Goal: Information Seeking & Learning: Learn about a topic

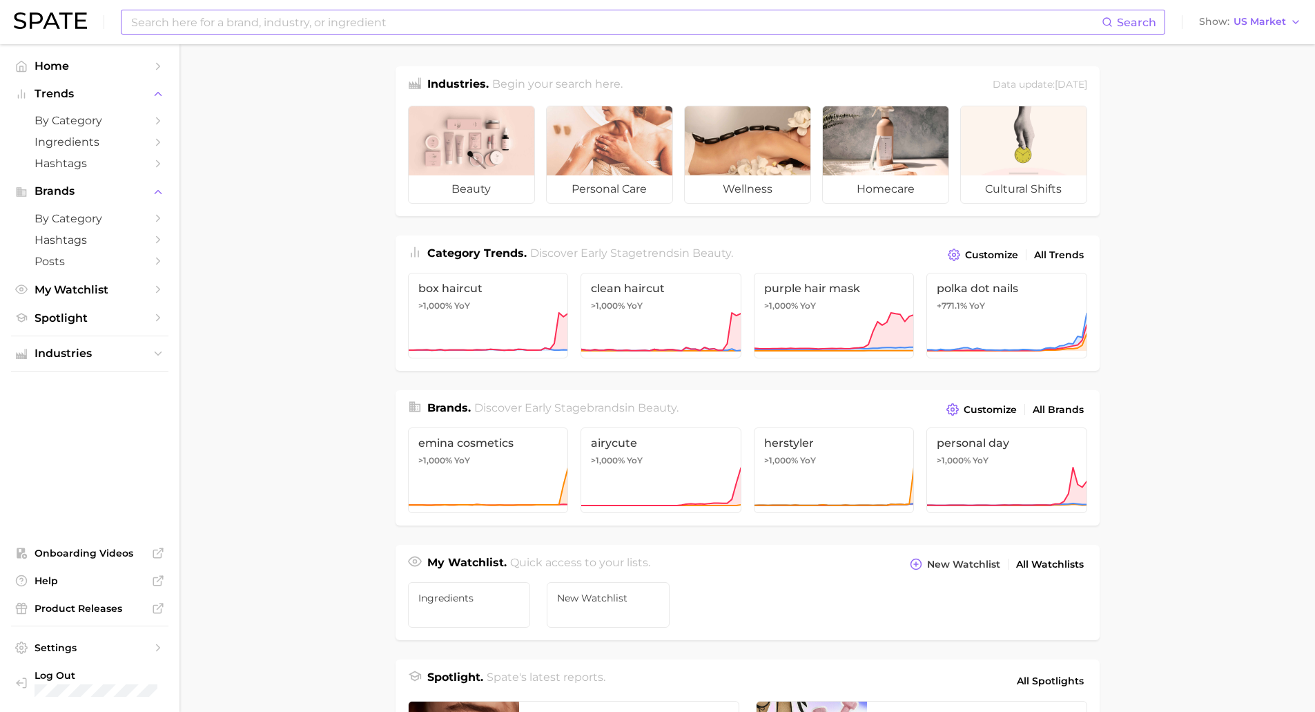
click at [204, 26] on input at bounding box center [616, 21] width 972 height 23
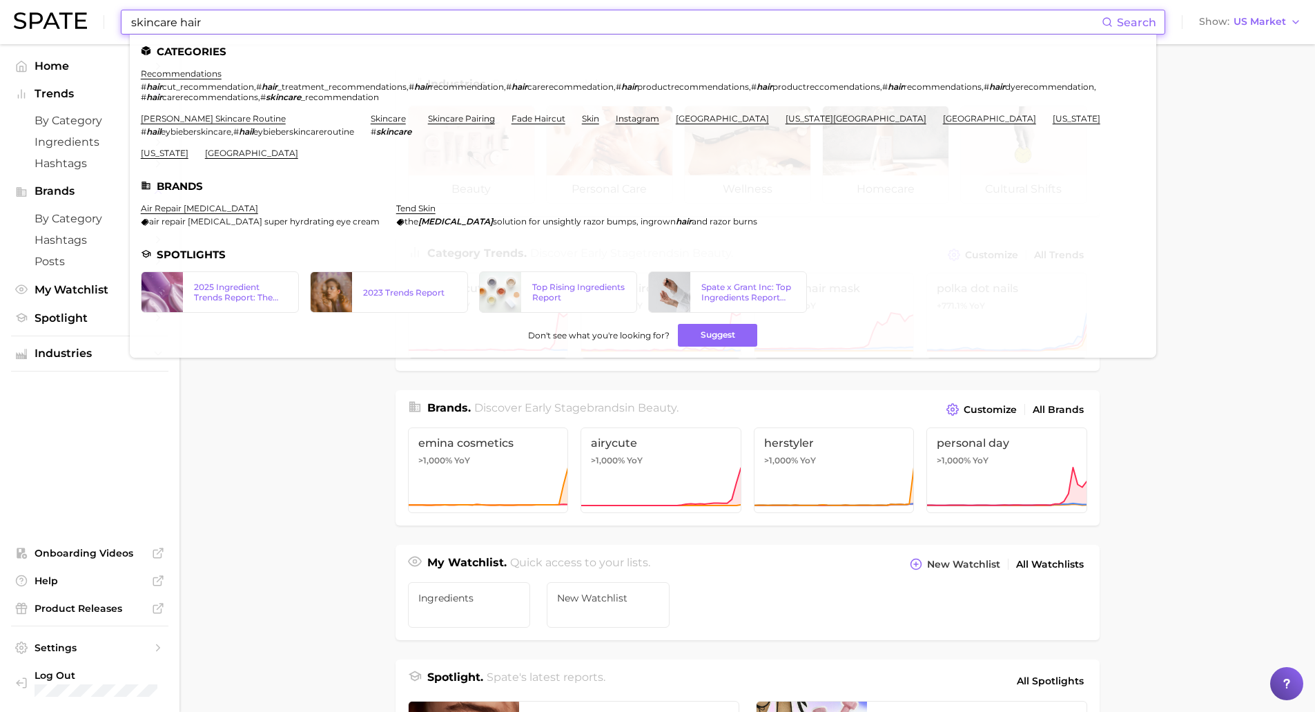
click at [204, 26] on input "skincare hair" at bounding box center [616, 21] width 972 height 23
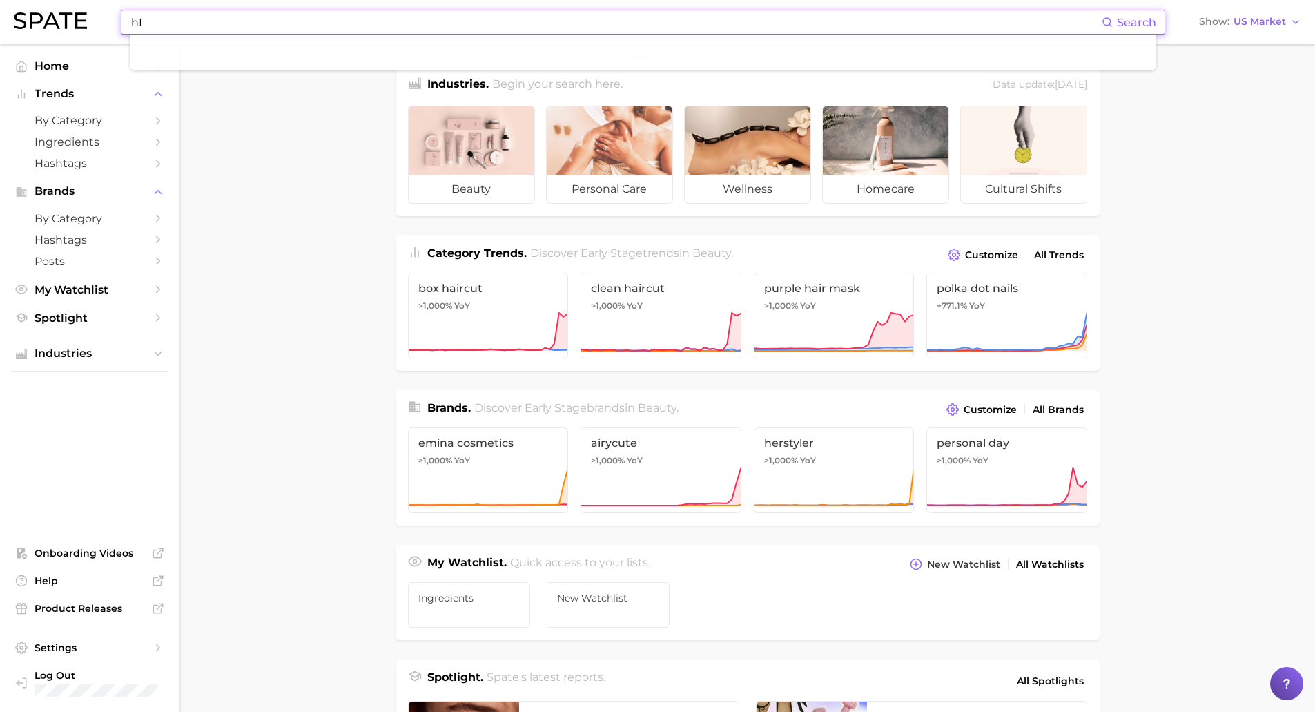
type input "h"
type input "a"
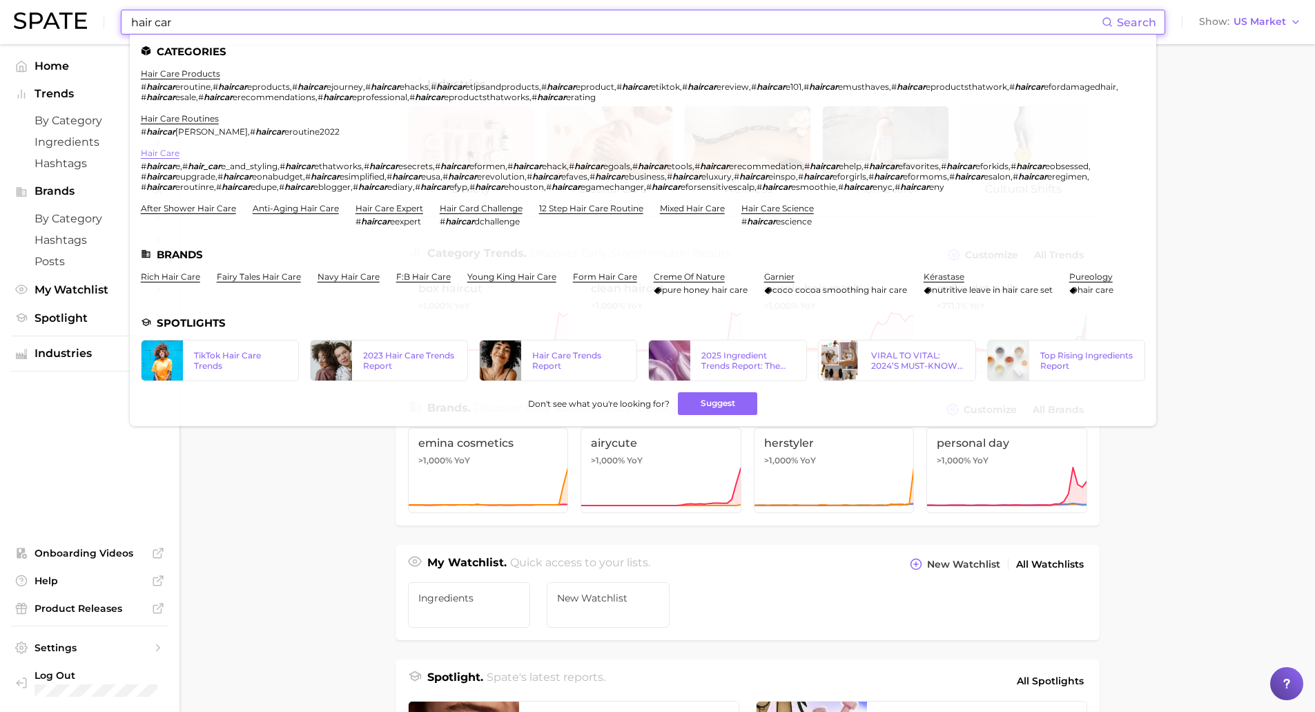
type input "hair car"
click at [161, 155] on link "hair care" at bounding box center [160, 153] width 39 height 10
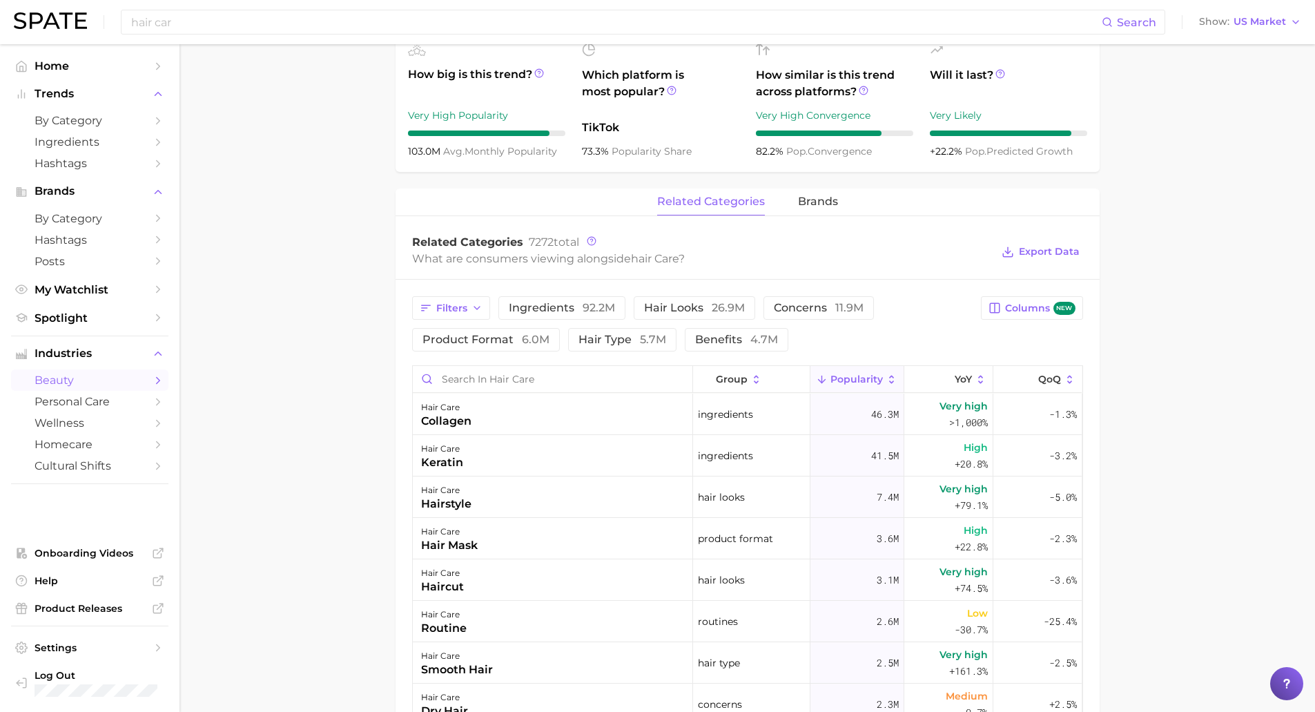
scroll to position [579, 0]
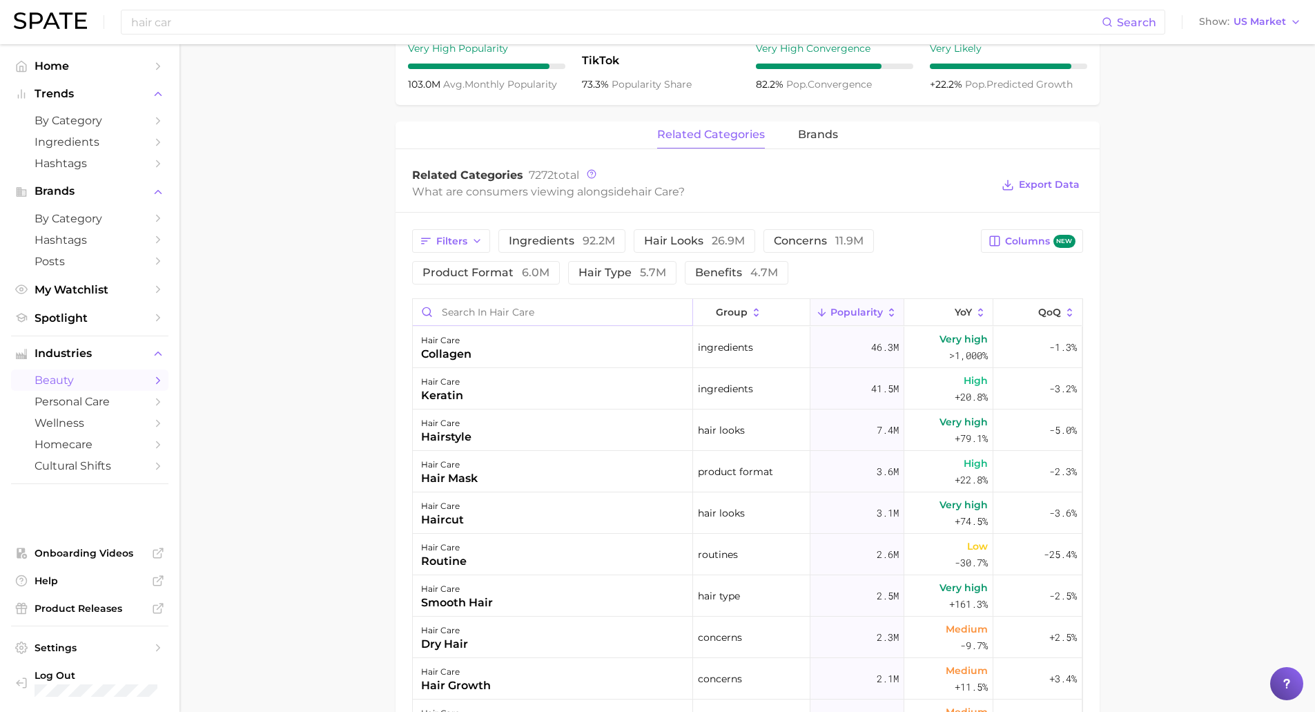
click at [515, 317] on input "Search in hair care" at bounding box center [553, 312] width 280 height 26
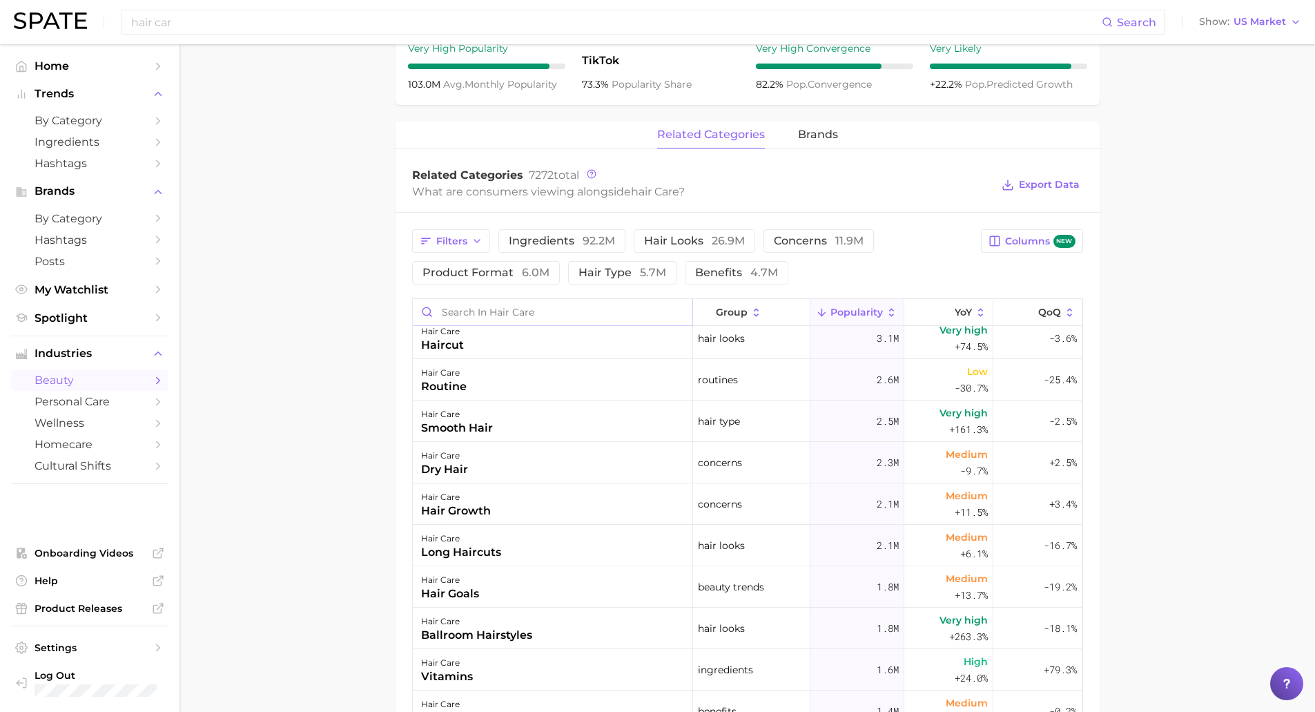
scroll to position [0, 0]
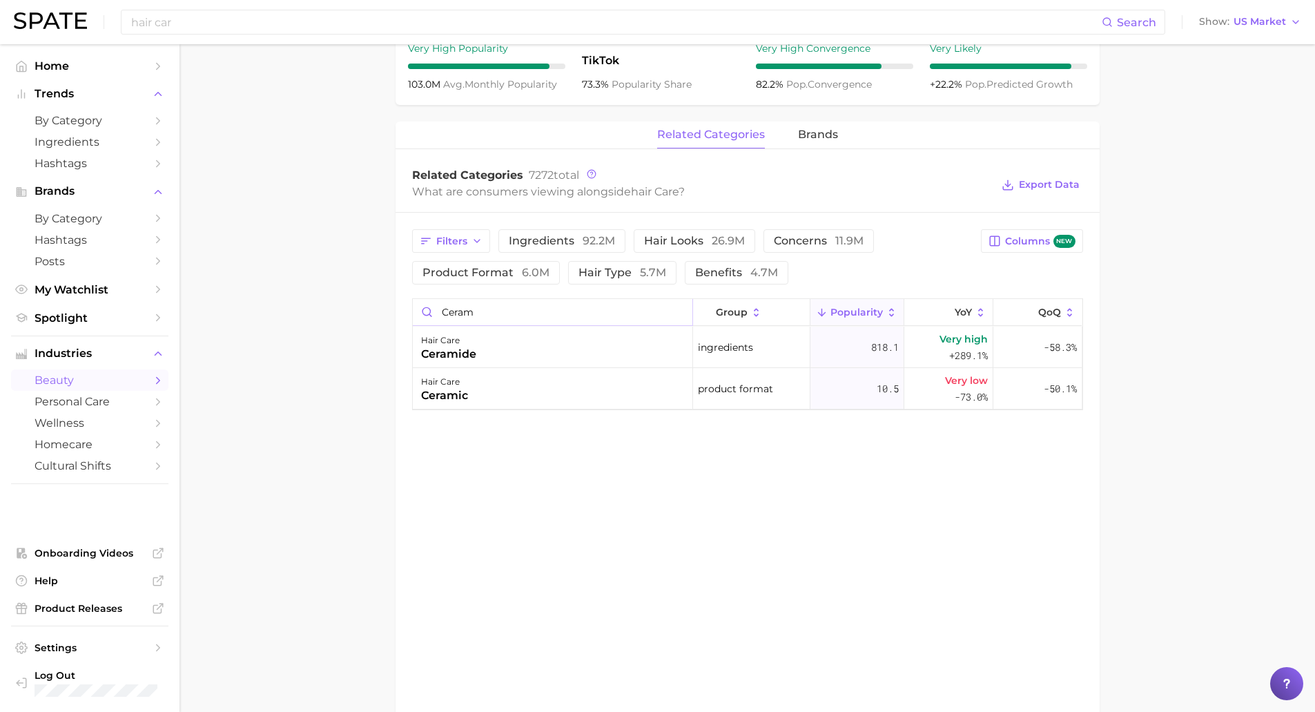
type input "ceram"
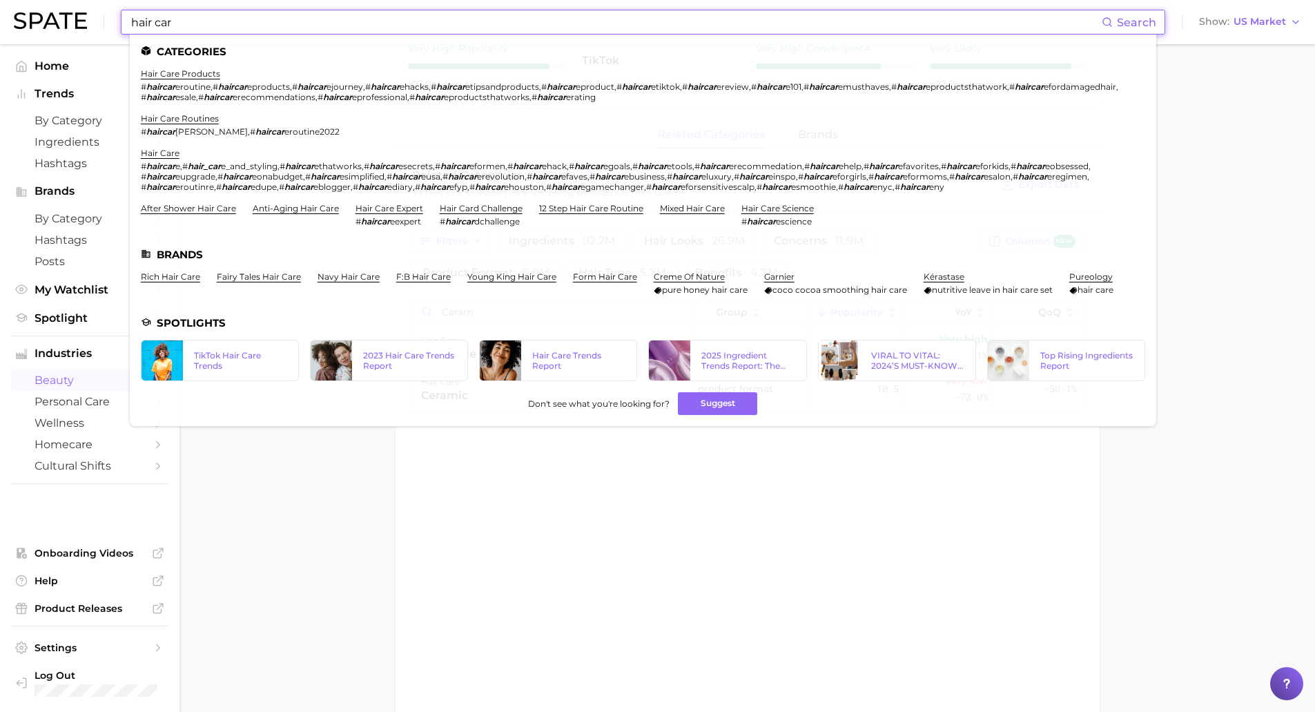
click at [220, 22] on input "hair car" at bounding box center [616, 21] width 972 height 23
click at [222, 28] on input "hair car" at bounding box center [616, 21] width 972 height 23
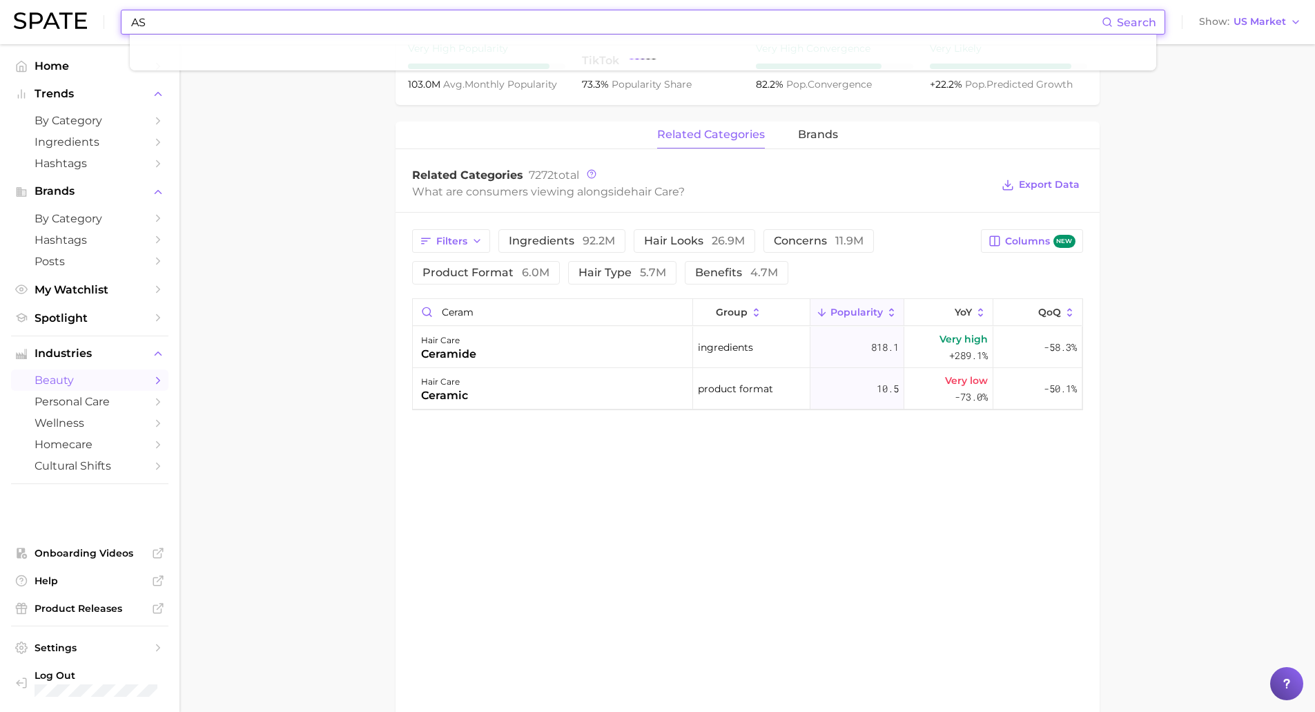
type input "A"
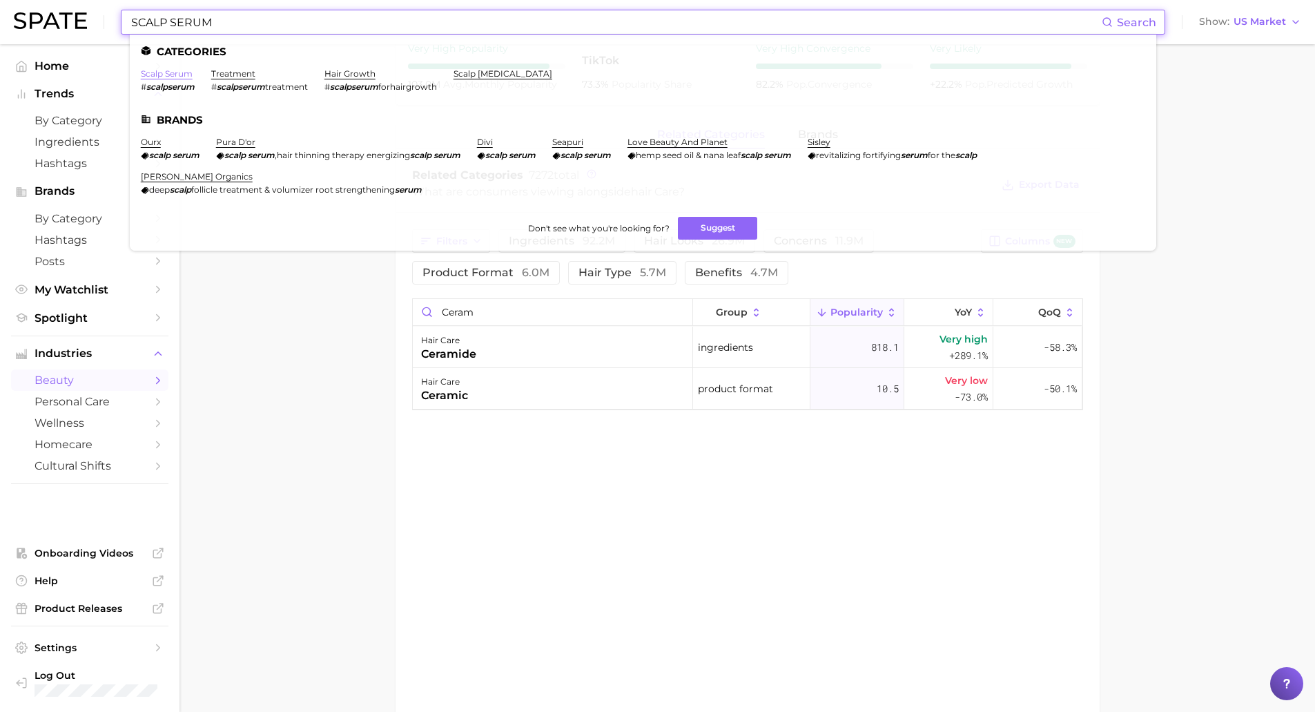
click at [177, 77] on link "scalp serum" at bounding box center [167, 73] width 52 height 10
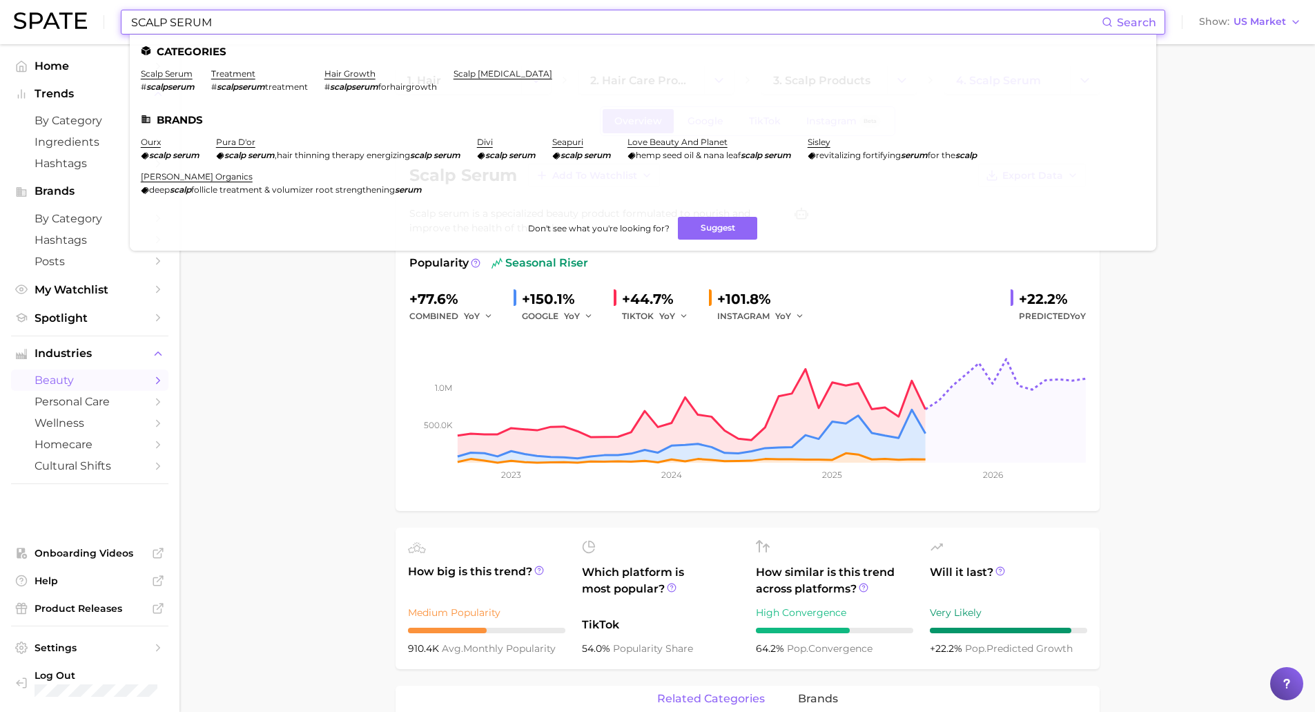
click at [320, 21] on input "SCALP SERUM" at bounding box center [616, 21] width 972 height 23
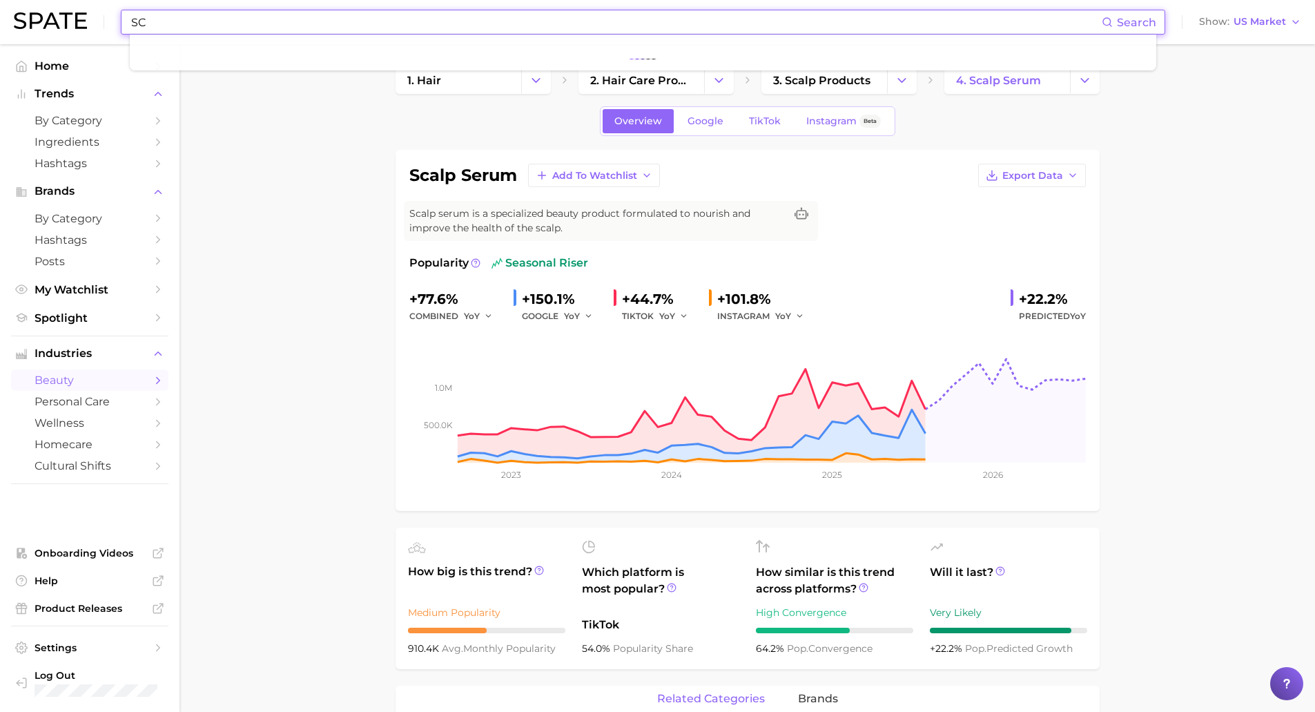
type input "S"
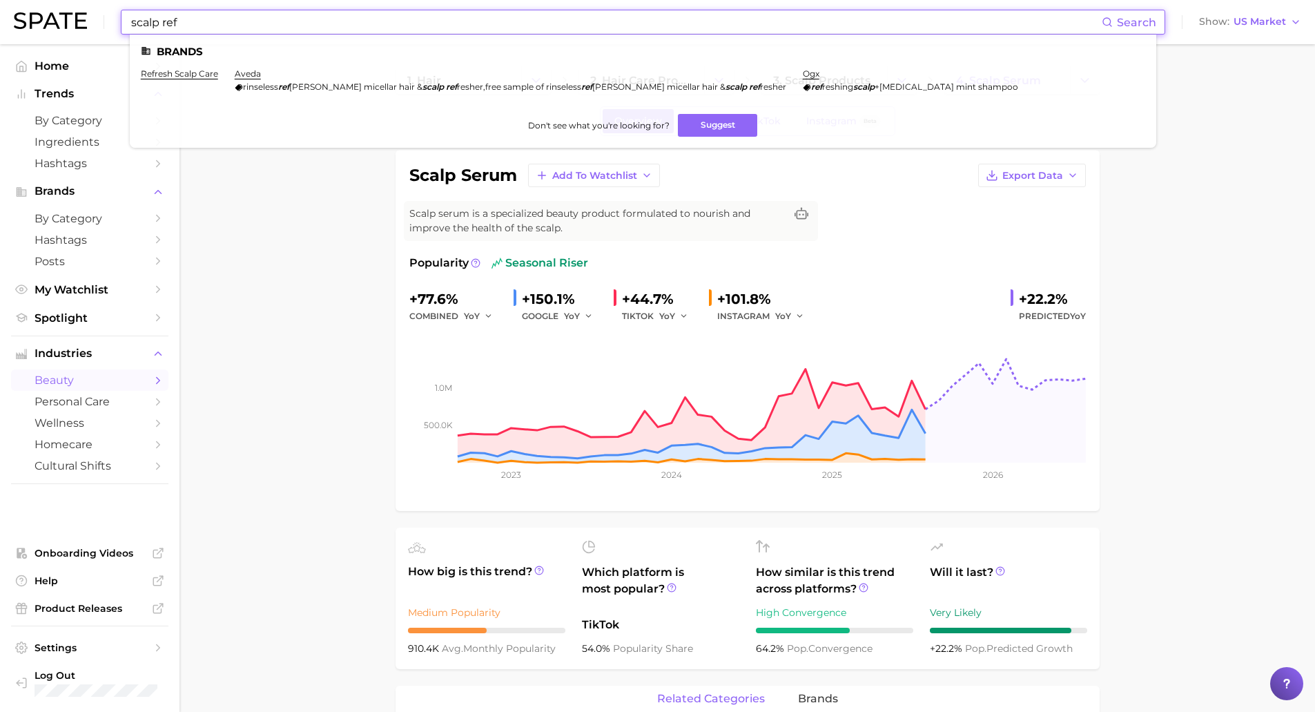
type input "scalp ref"
click at [182, 82] on li "refresh scalp care" at bounding box center [179, 79] width 77 height 23
click at [178, 77] on link "refresh scalp care" at bounding box center [179, 73] width 77 height 10
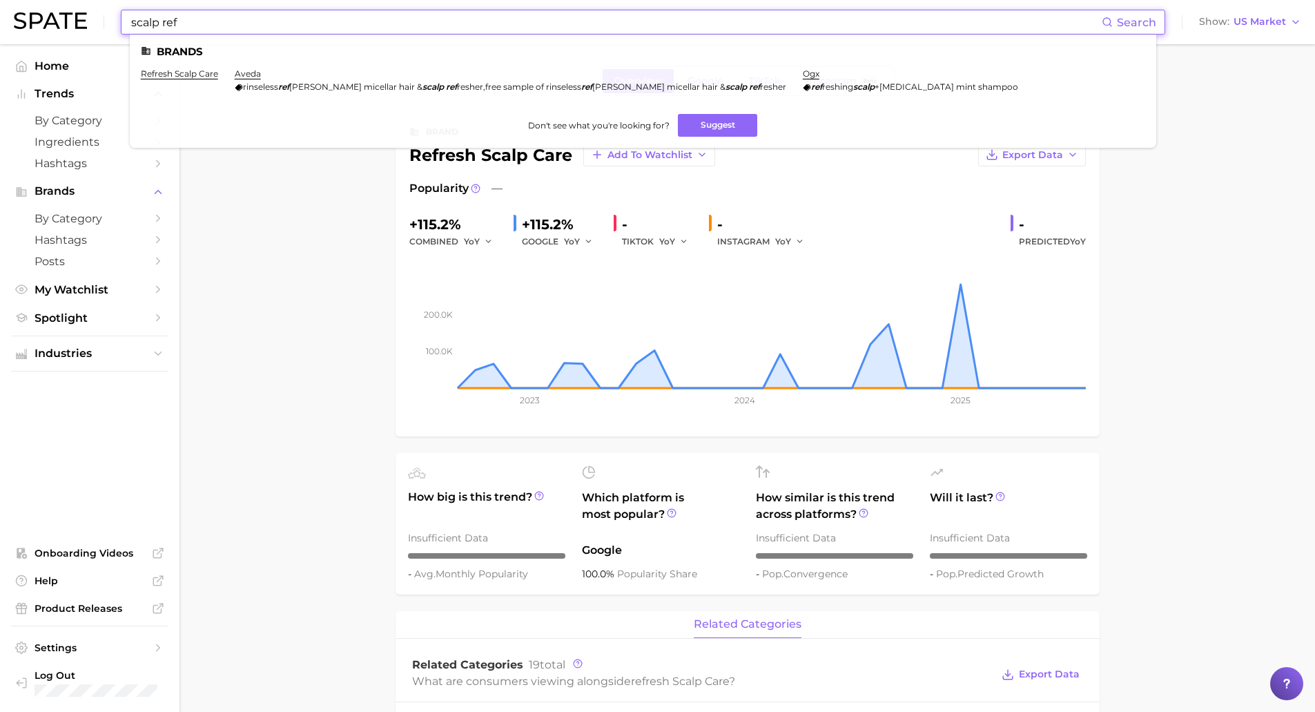
click at [187, 21] on input "scalp ref" at bounding box center [616, 21] width 972 height 23
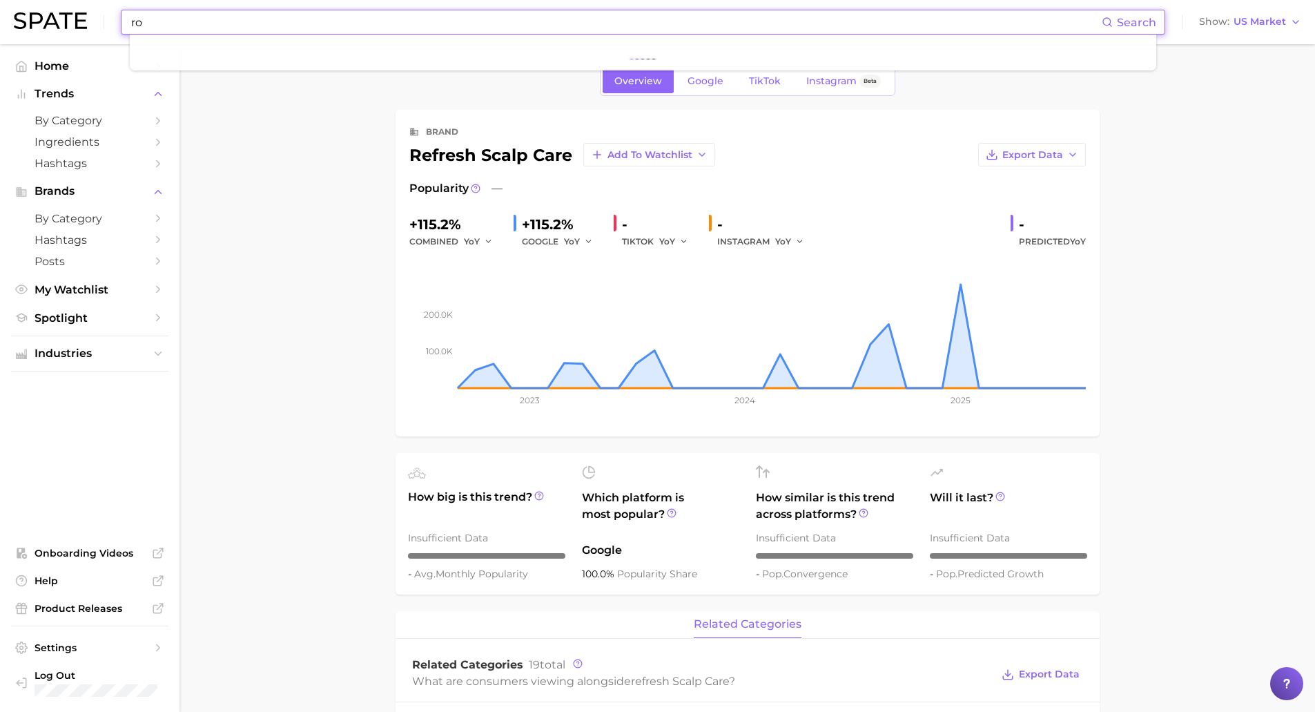
type input "r"
type input "s"
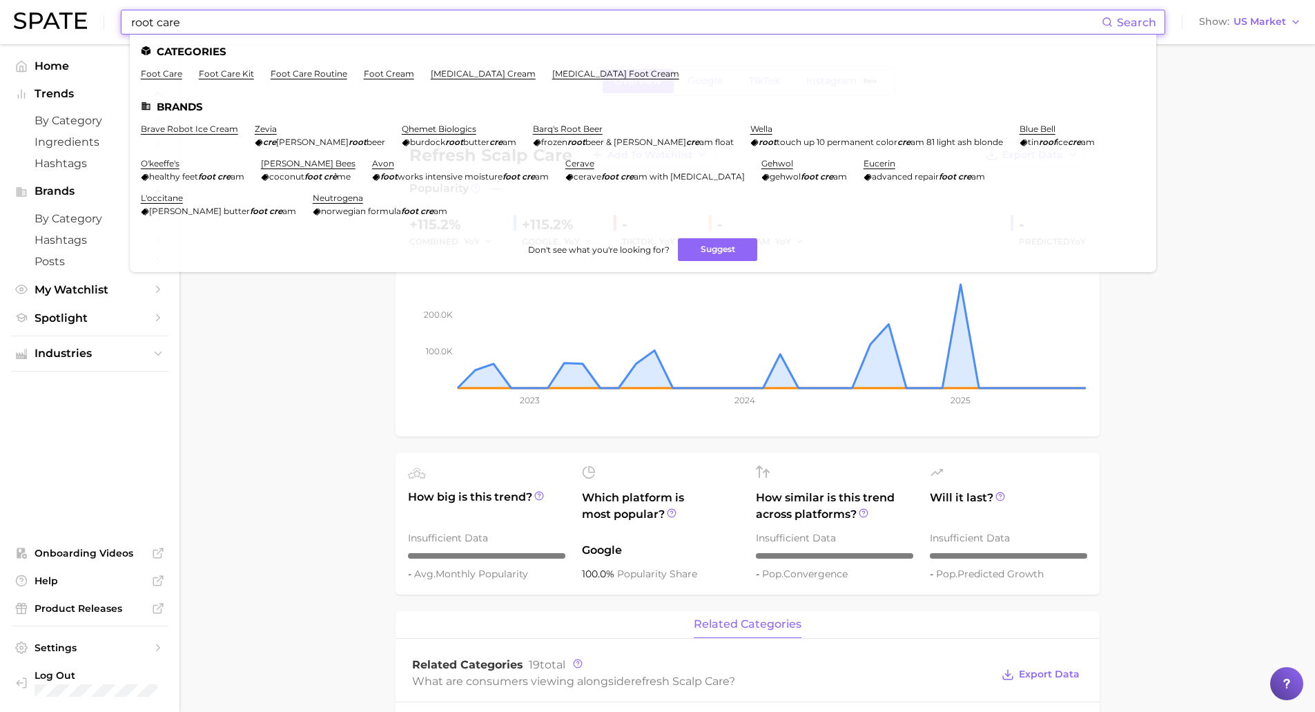
click at [218, 30] on input "root care" at bounding box center [616, 21] width 972 height 23
drag, startPoint x: 220, startPoint y: 28, endPoint x: 84, endPoint y: 17, distance: 135.8
click at [84, 17] on div "root care Search Categories foot care foot care kit foot care routine foot crea…" at bounding box center [658, 22] width 1288 height 44
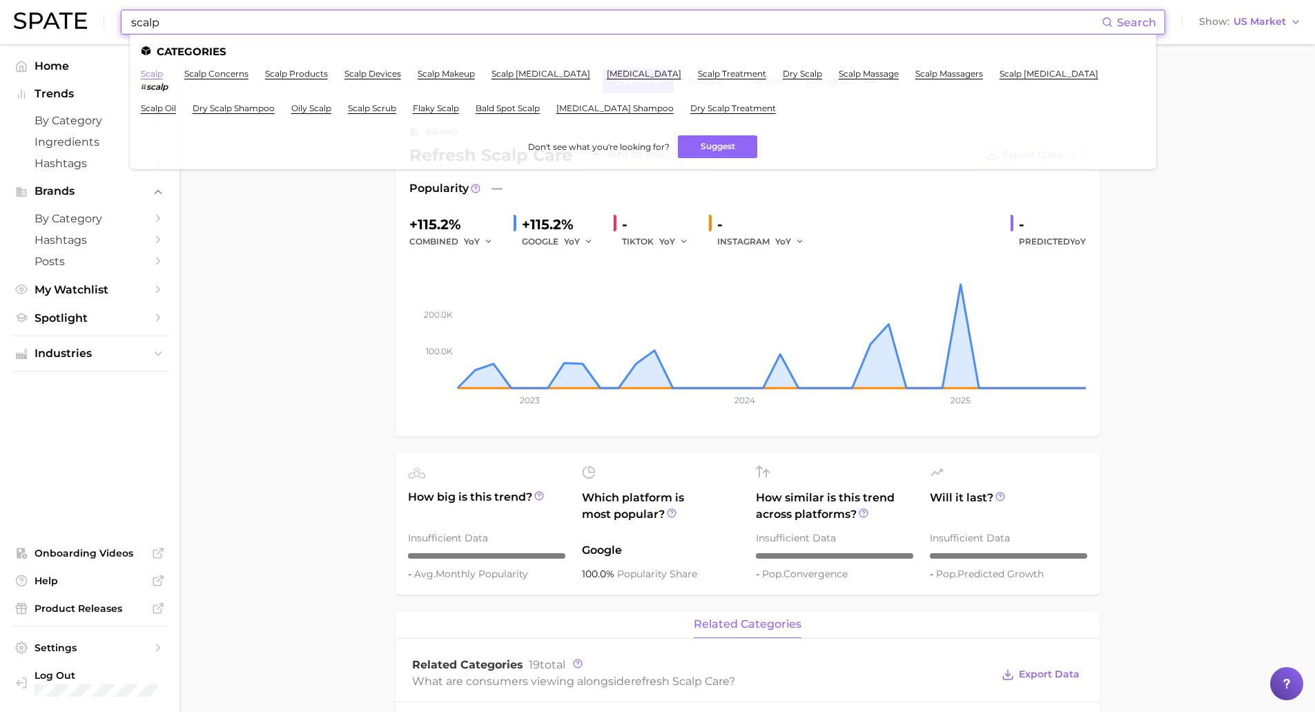
type input "scalp"
click at [153, 75] on link "scalp" at bounding box center [152, 73] width 22 height 10
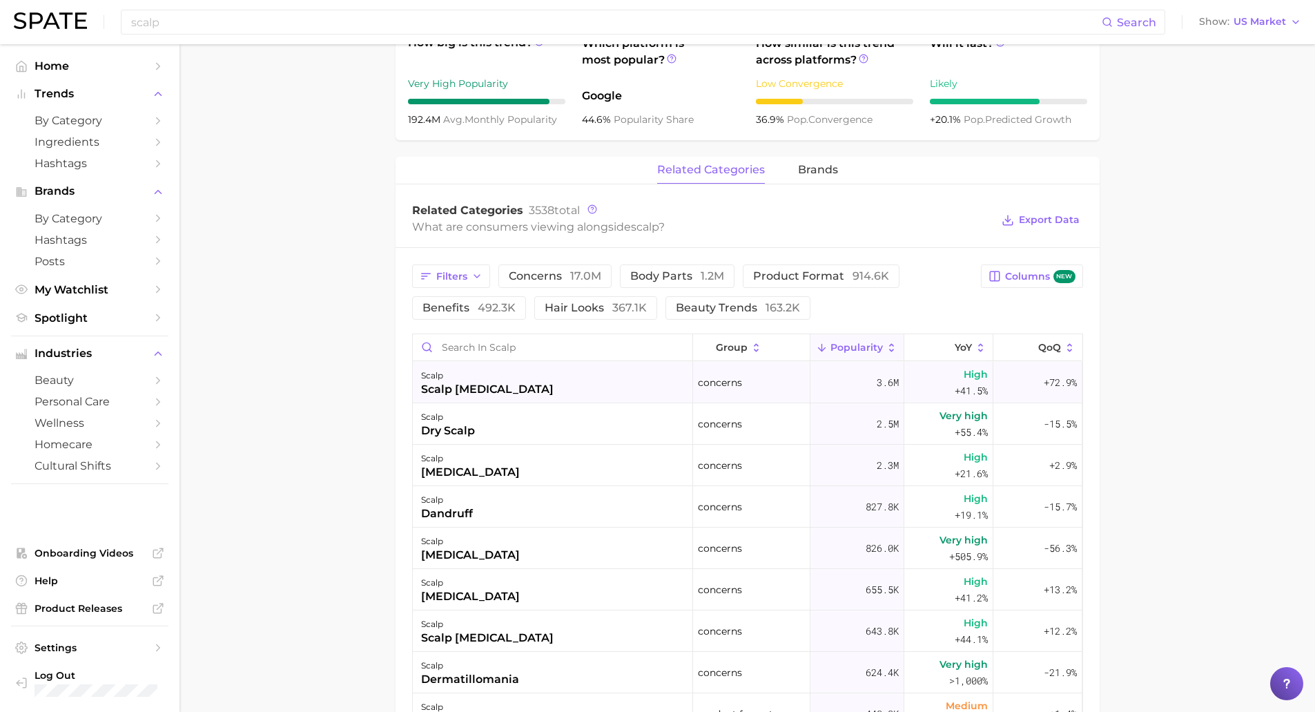
scroll to position [530, 0]
click at [479, 348] on input "Search in scalp" at bounding box center [553, 347] width 280 height 26
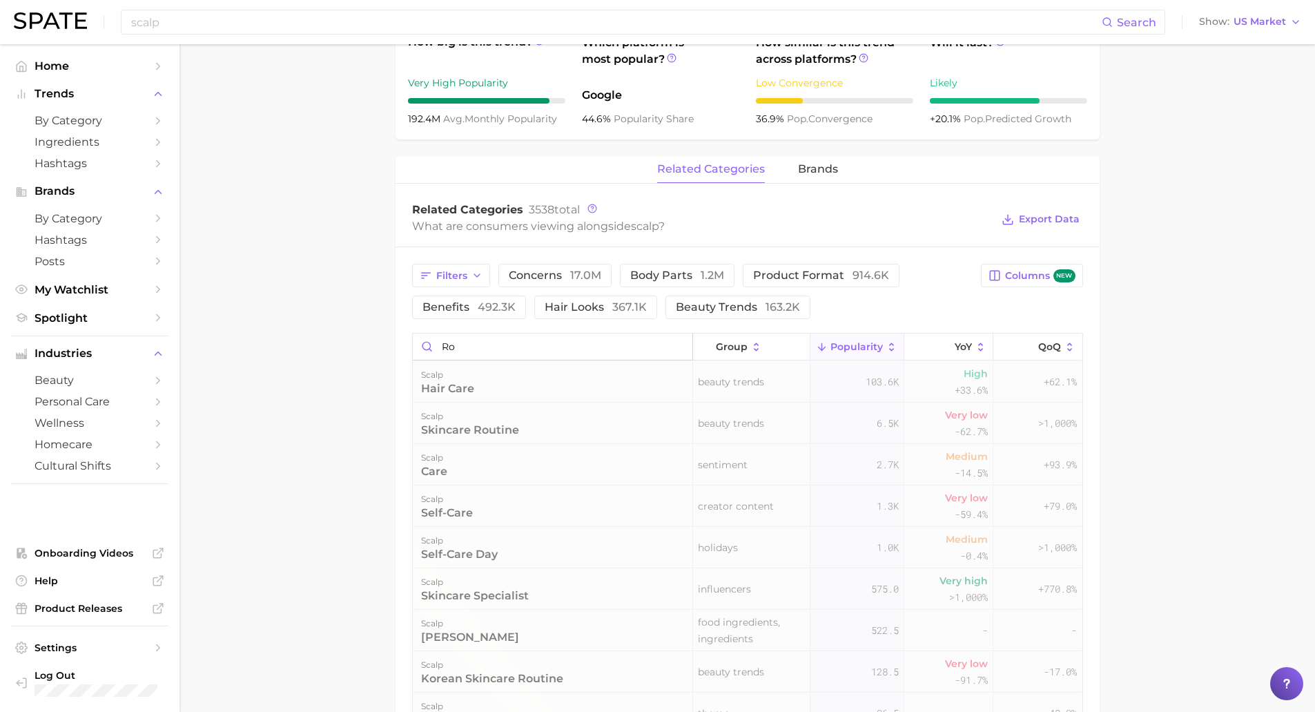
type input "r"
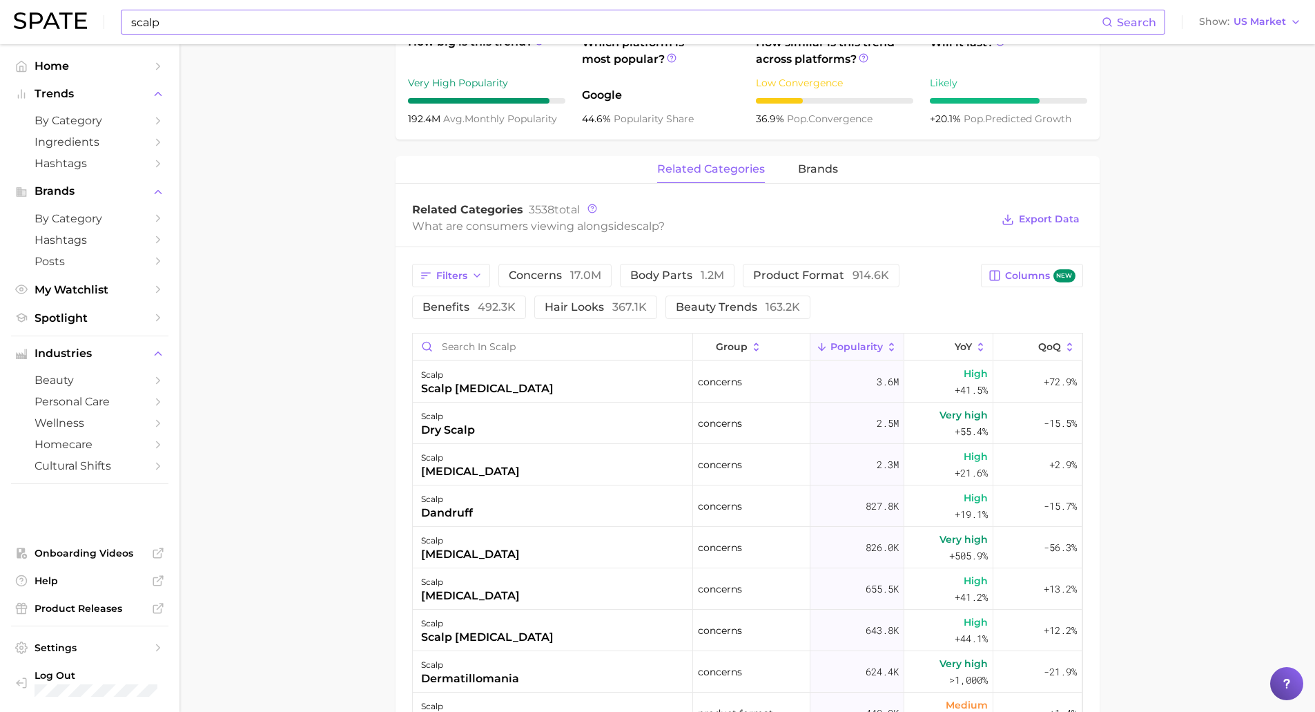
click at [121, 28] on div "scalp Search" at bounding box center [643, 22] width 1045 height 25
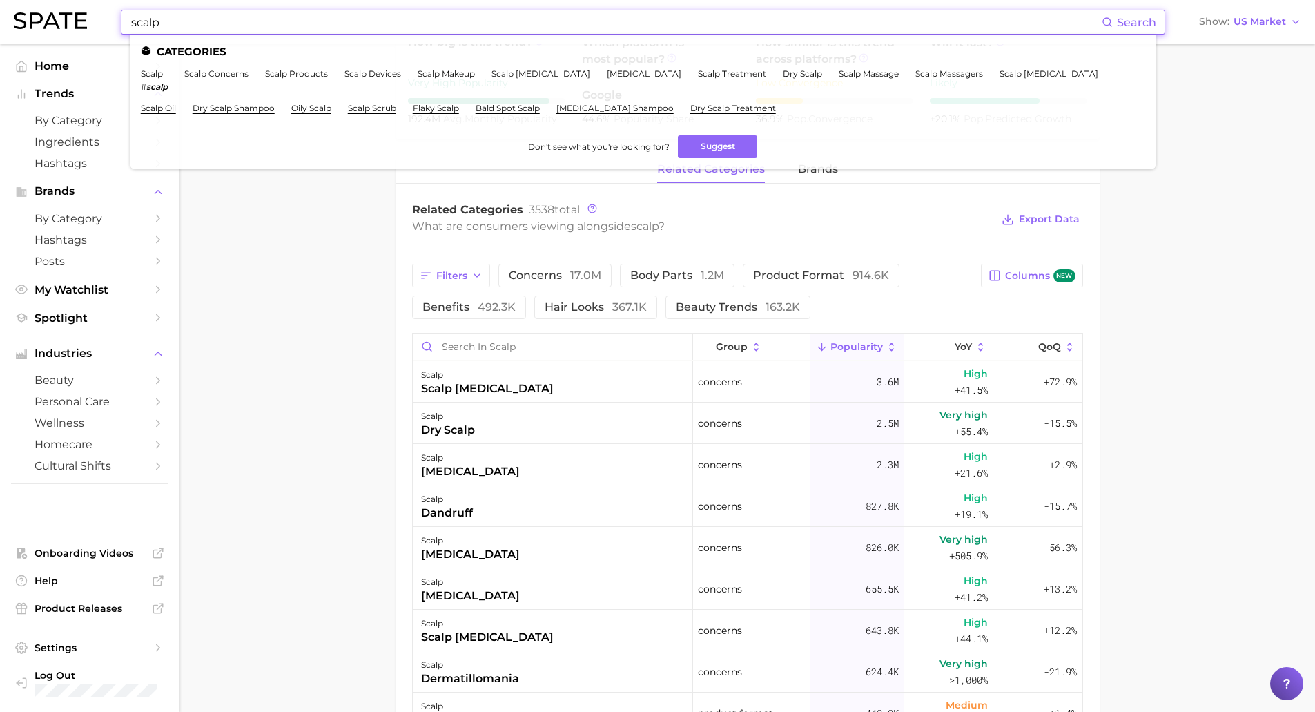
click at [144, 22] on input "scalp" at bounding box center [616, 21] width 972 height 23
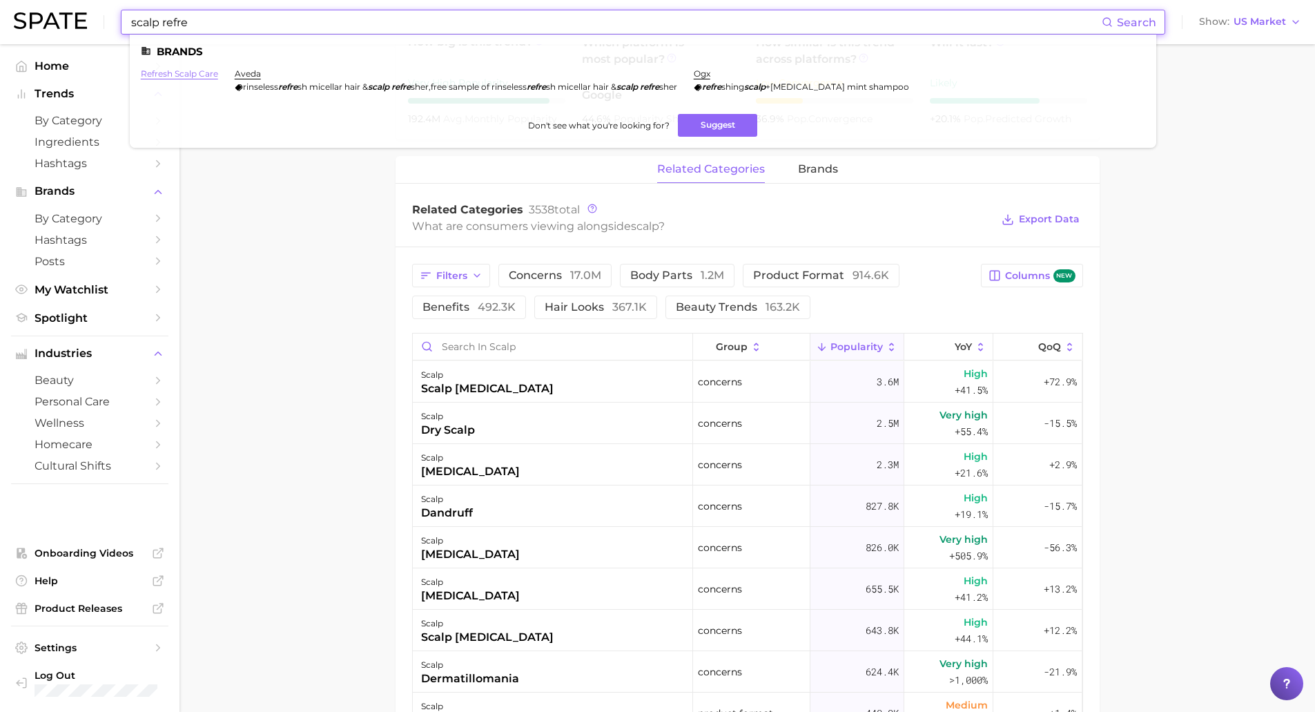
type input "scalp refre"
click at [148, 70] on link "refresh scalp care" at bounding box center [179, 73] width 77 height 10
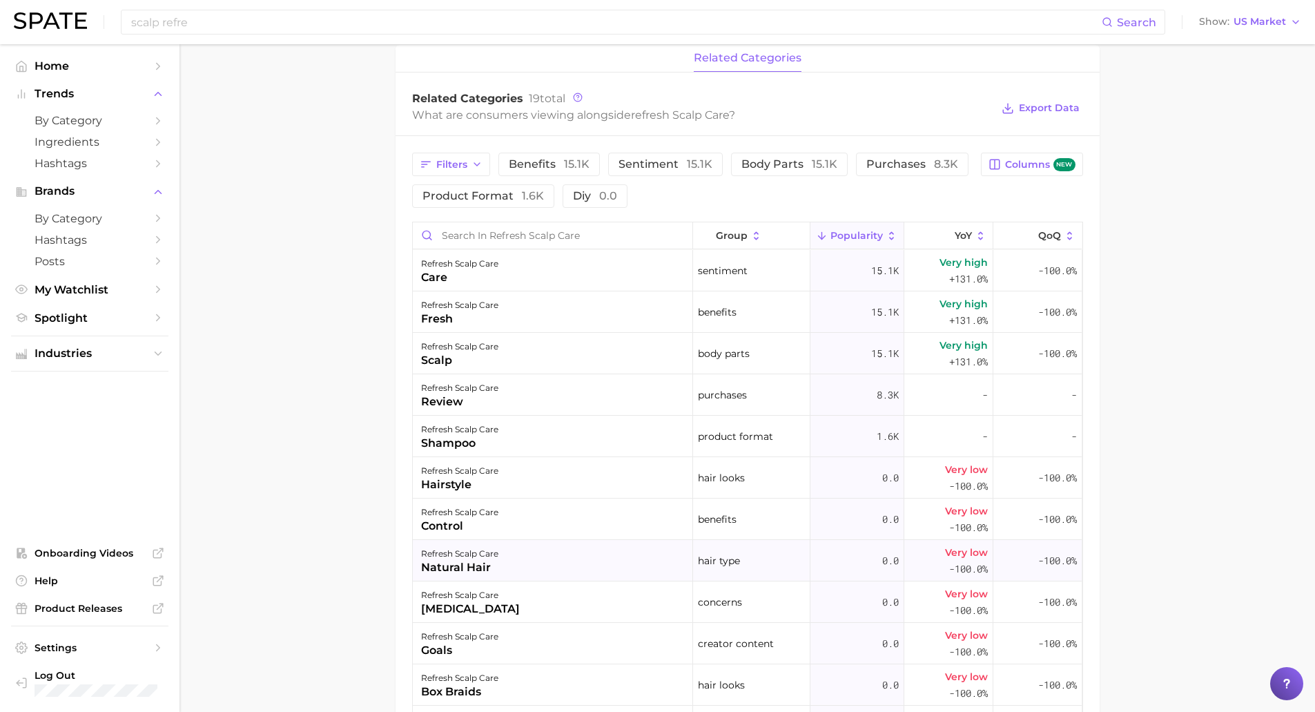
scroll to position [347, 0]
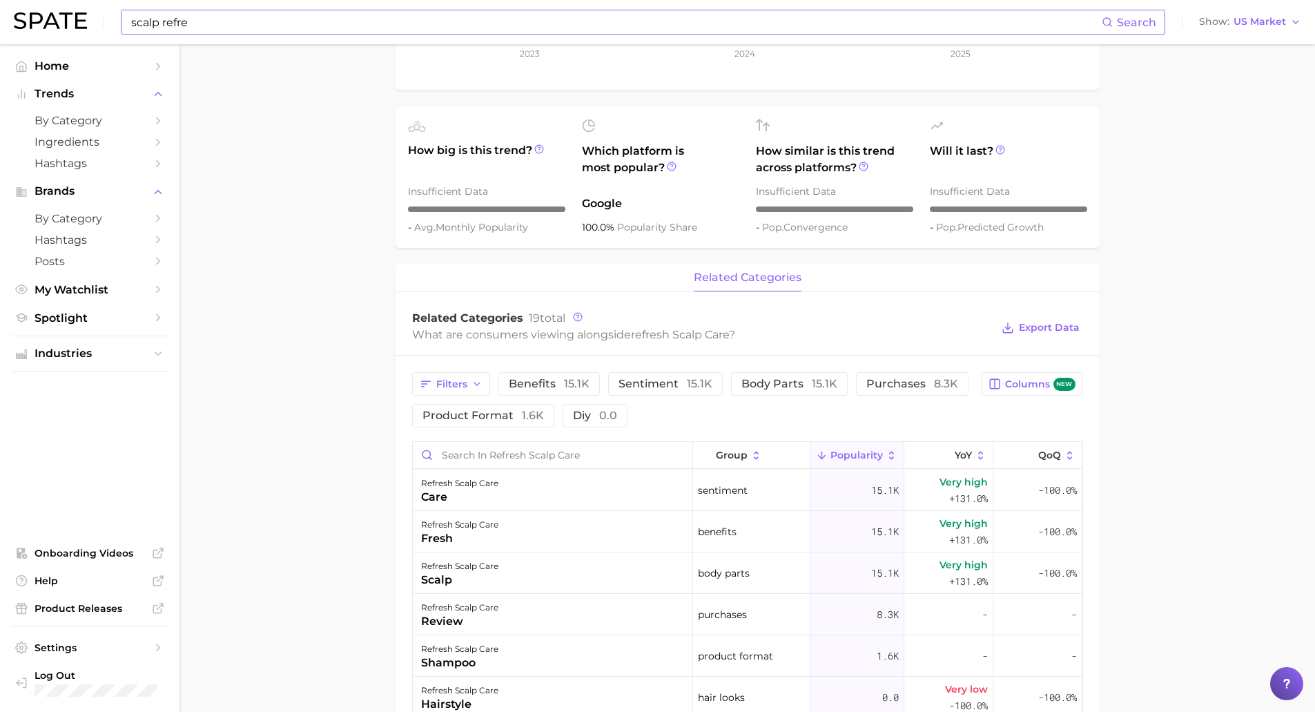
click at [218, 29] on input "scalp refre" at bounding box center [616, 21] width 972 height 23
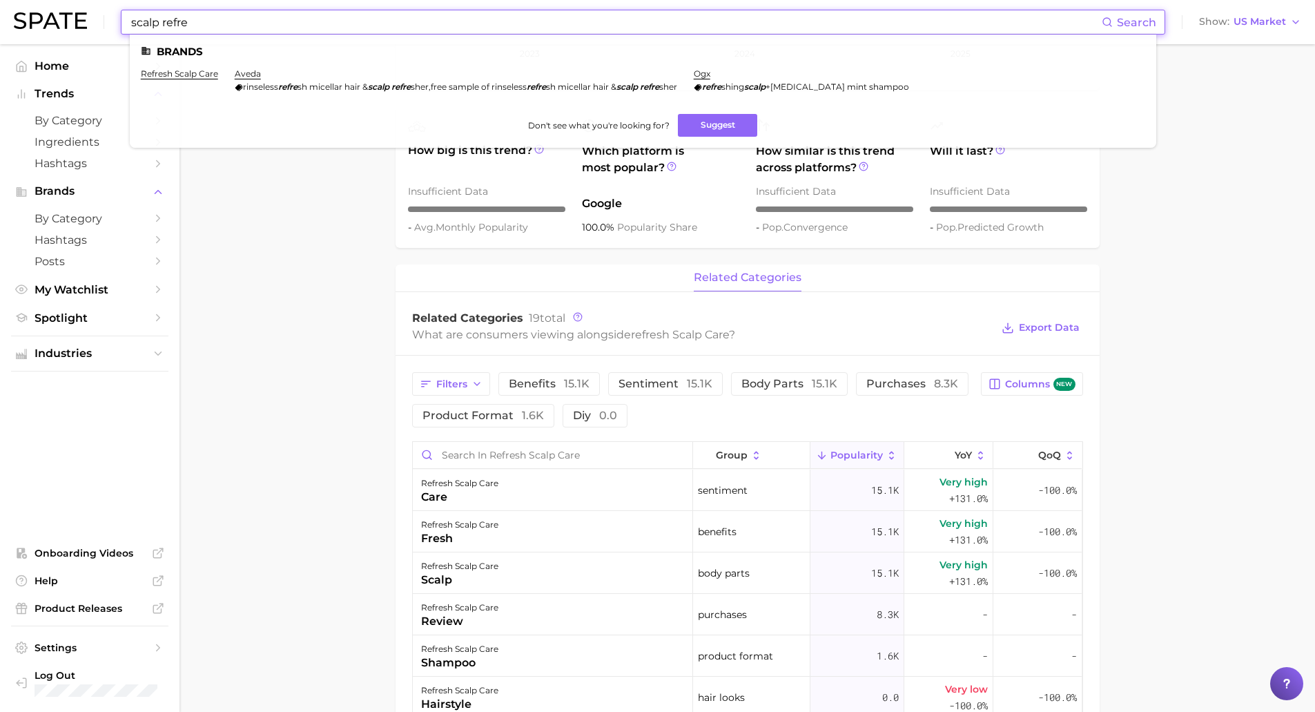
click at [218, 29] on input "scalp refre" at bounding box center [616, 21] width 972 height 23
click at [167, 73] on link "refresh scalp care" at bounding box center [179, 73] width 77 height 10
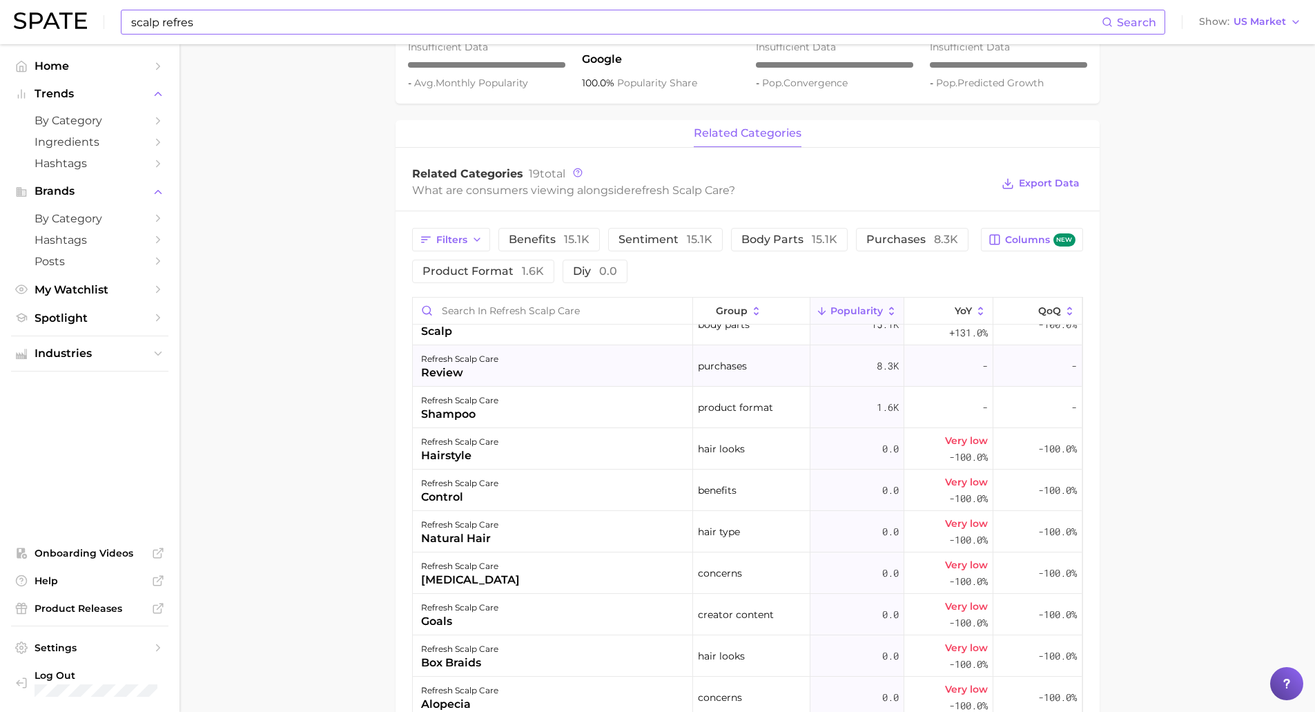
scroll to position [0, 0]
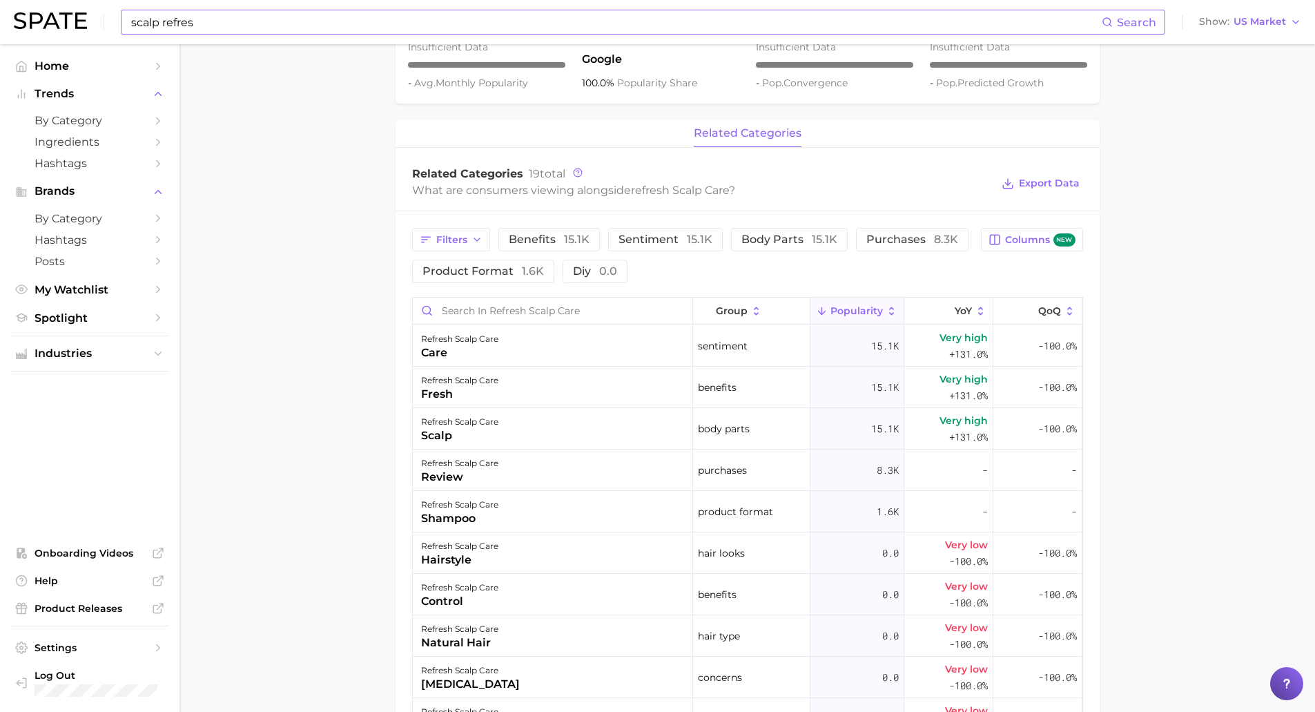
click at [166, 10] on div "scalp refres Search" at bounding box center [643, 22] width 1045 height 25
click at [166, 24] on input "scalp refres" at bounding box center [616, 21] width 972 height 23
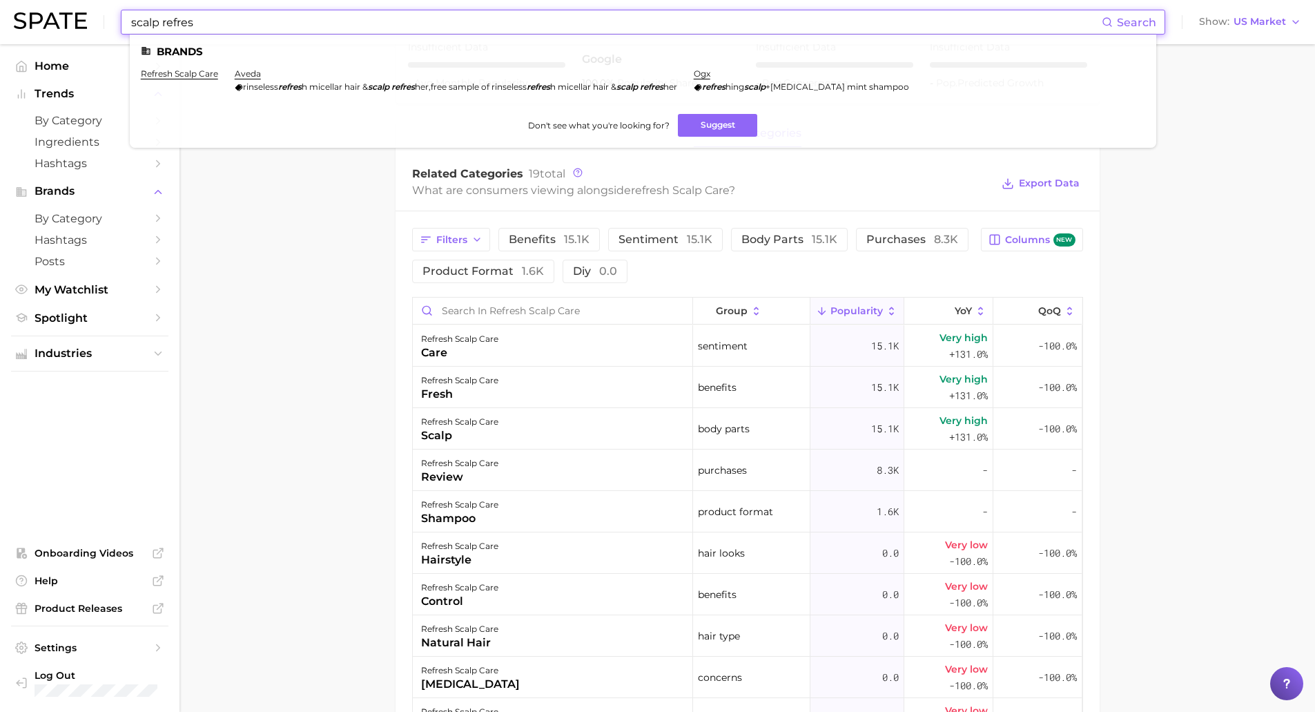
click at [166, 24] on input "scalp refres" at bounding box center [616, 21] width 972 height 23
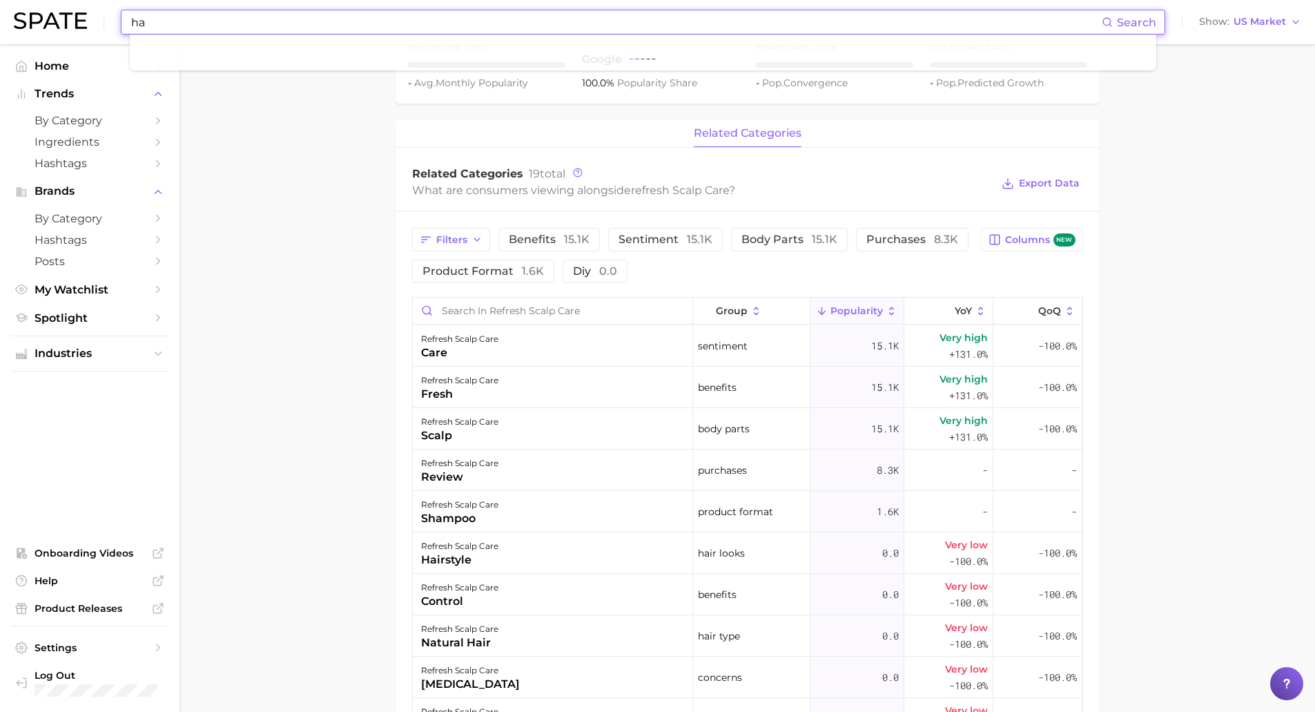
type input "h"
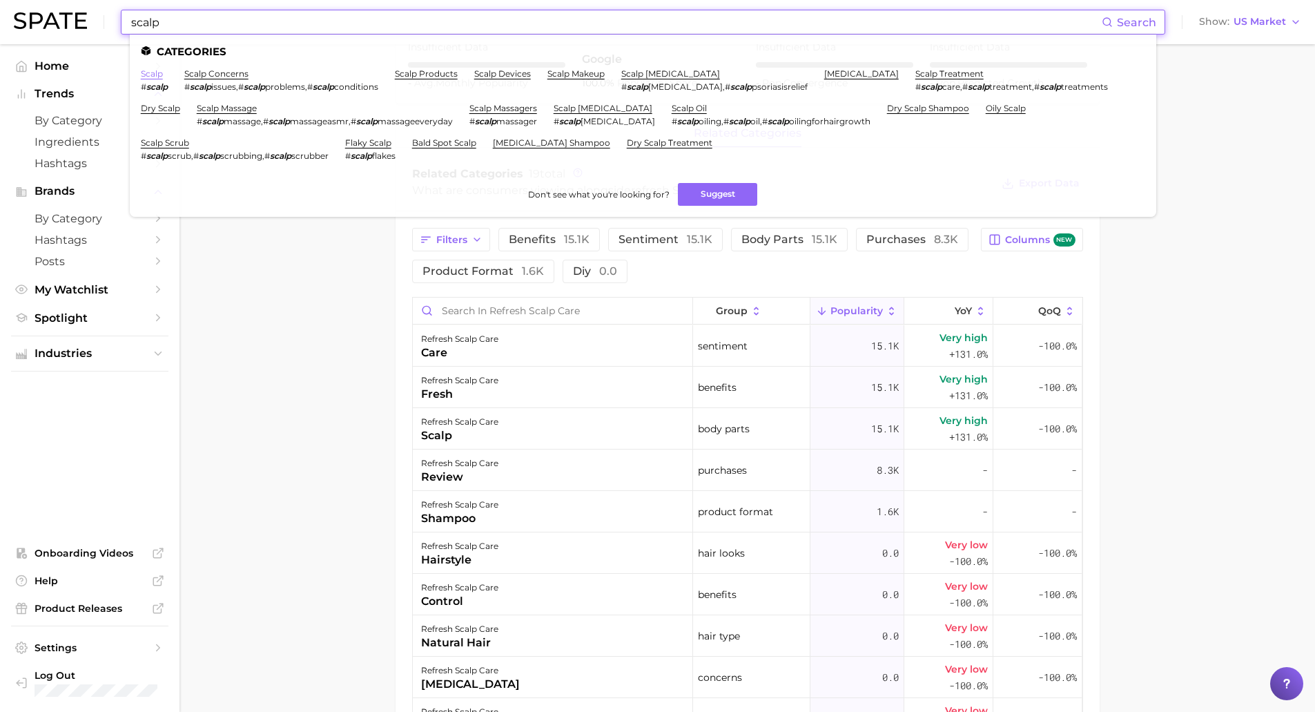
type input "scalp"
click at [153, 76] on link "scalp" at bounding box center [152, 73] width 22 height 10
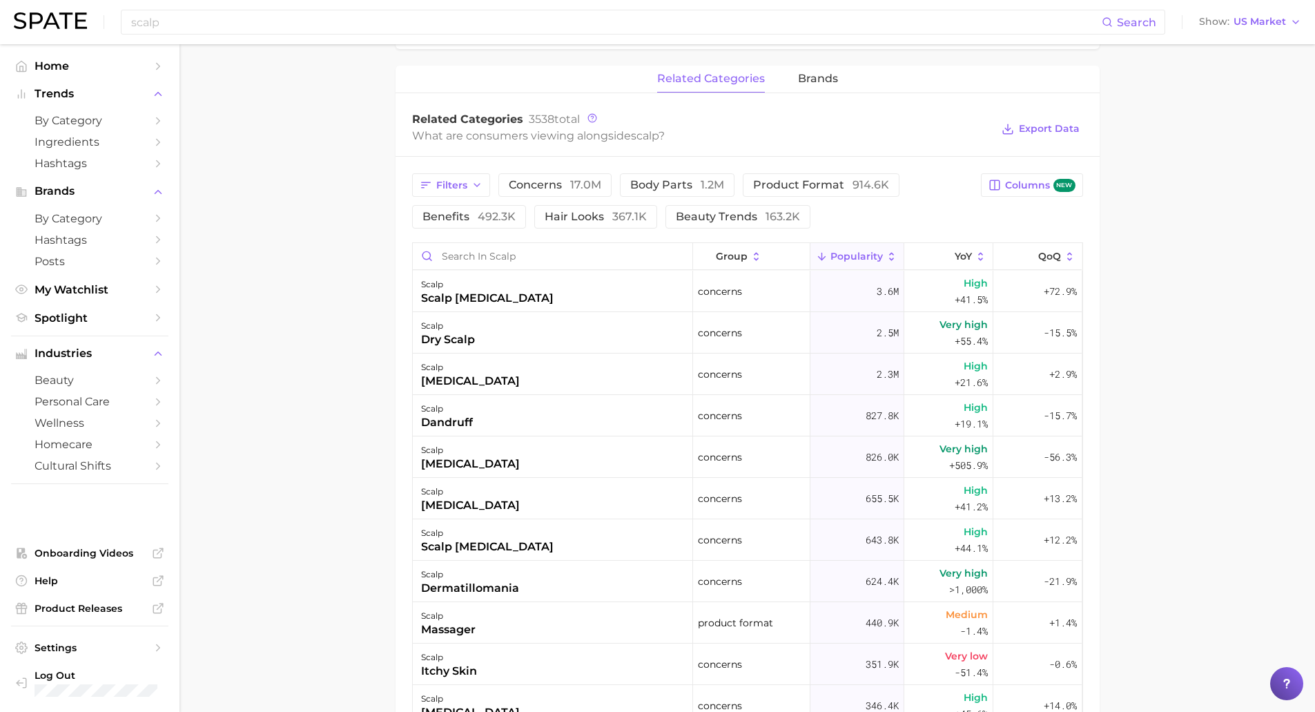
scroll to position [621, 0]
click at [573, 194] on button "concerns 17.0m" at bounding box center [555, 184] width 113 height 23
click at [574, 191] on button "concerns 17.0m" at bounding box center [565, 184] width 133 height 23
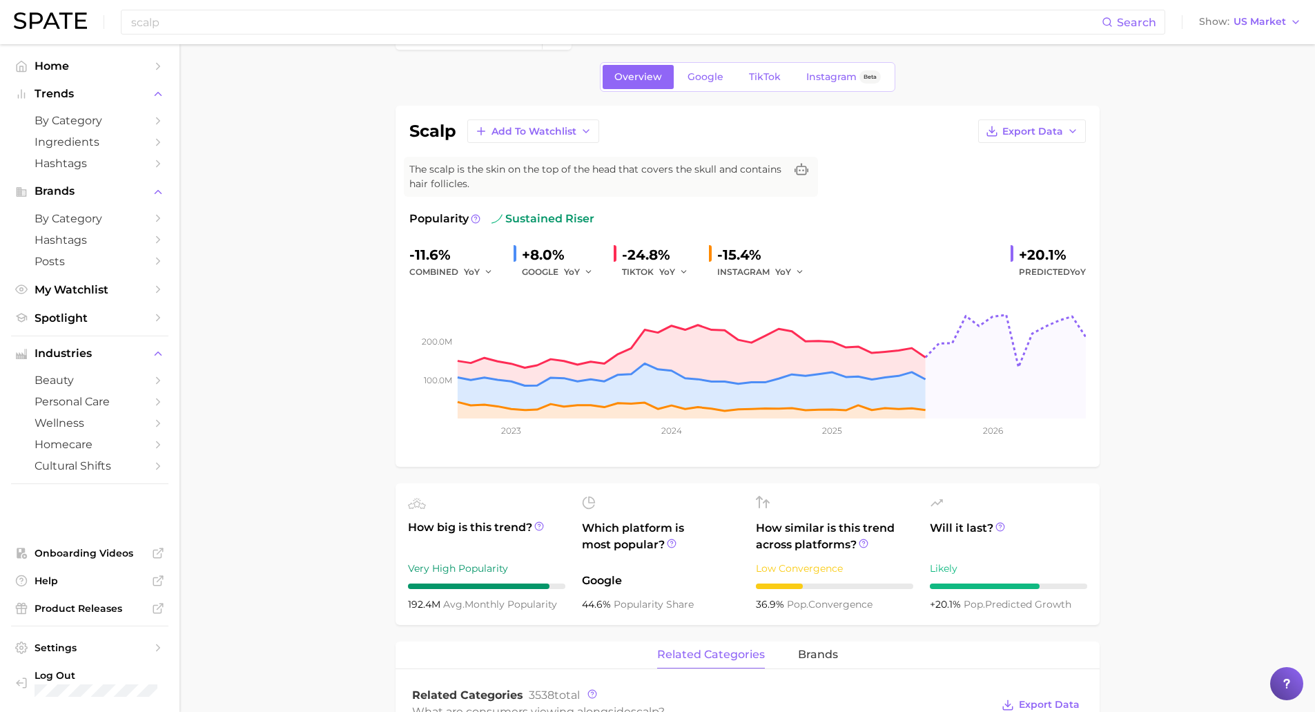
scroll to position [0, 0]
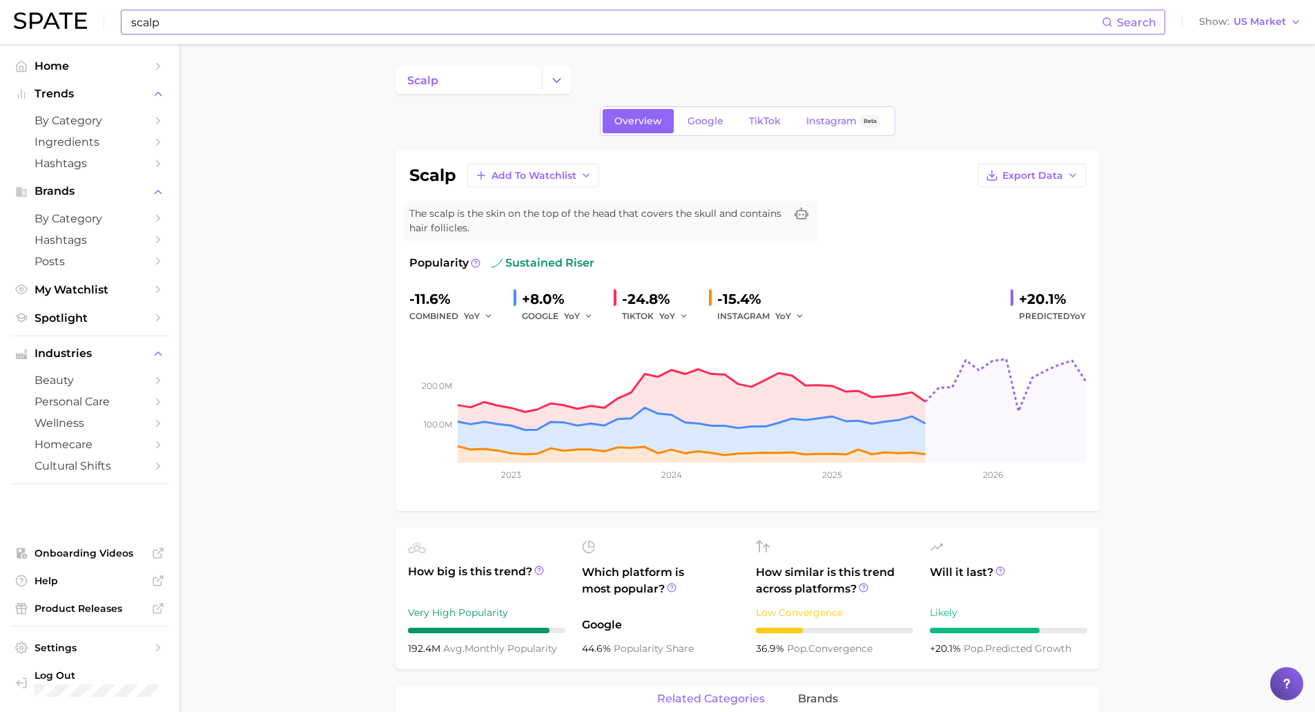
click at [205, 33] on input "scalp" at bounding box center [616, 21] width 972 height 23
type input "scalp refres"
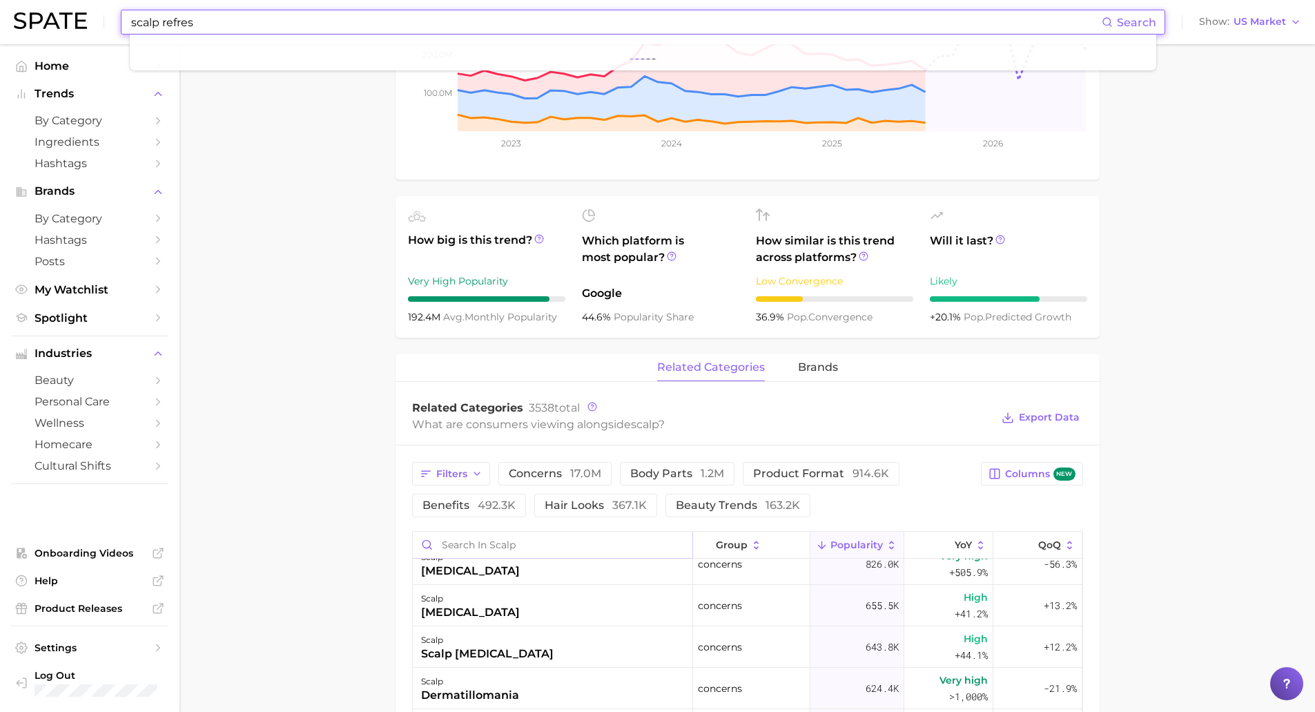
scroll to position [184, 0]
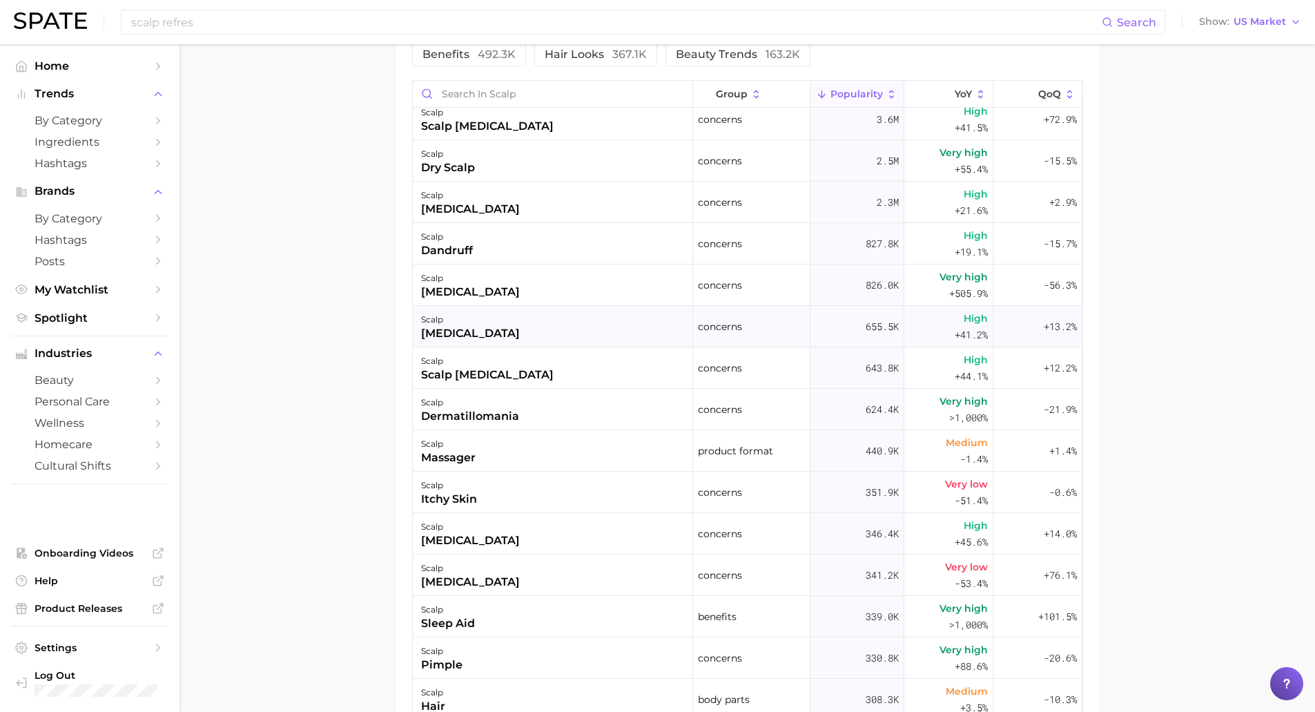
scroll to position [0, 0]
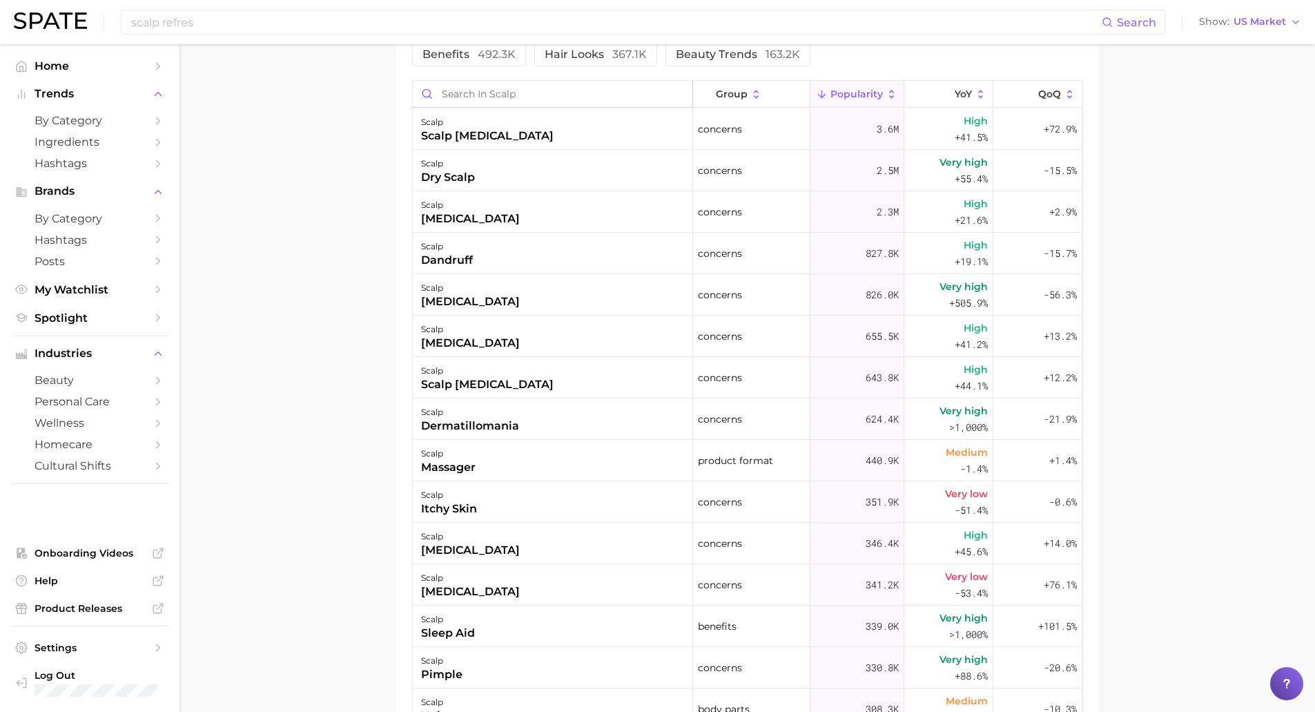
click at [461, 95] on input "Search in scalp" at bounding box center [553, 94] width 280 height 26
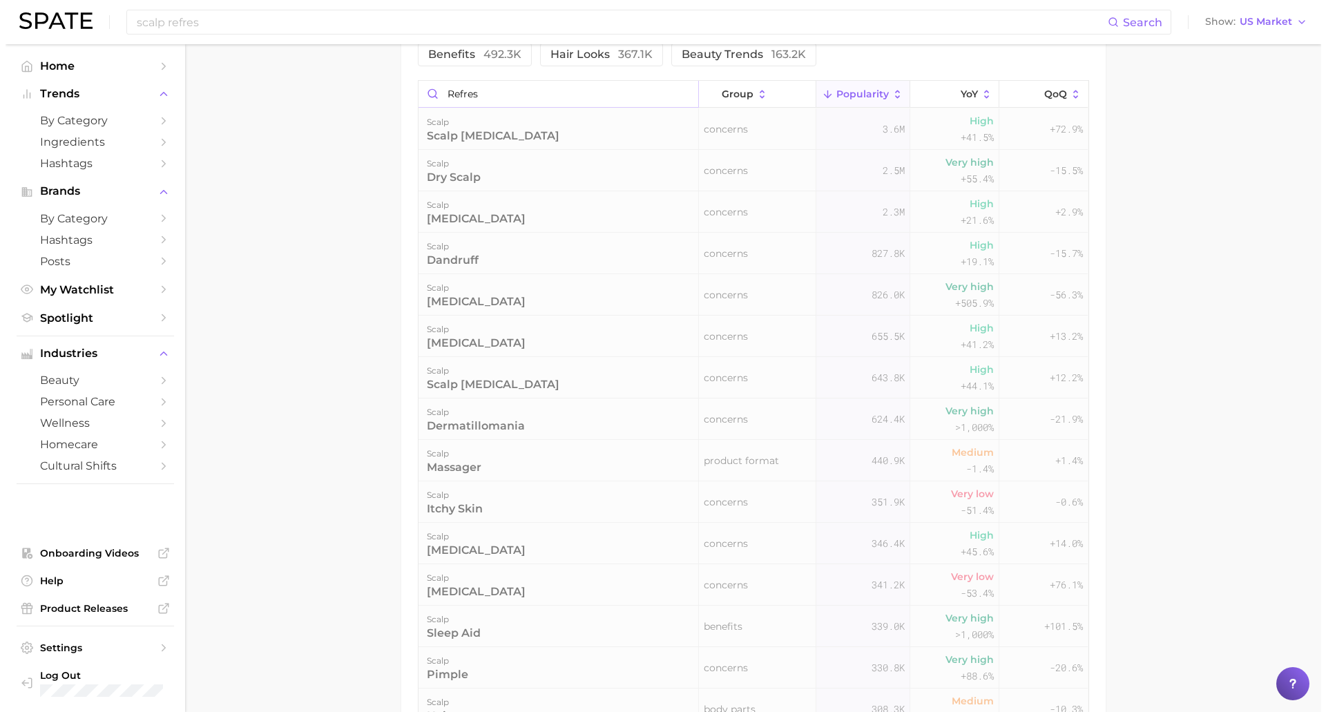
scroll to position [666, 0]
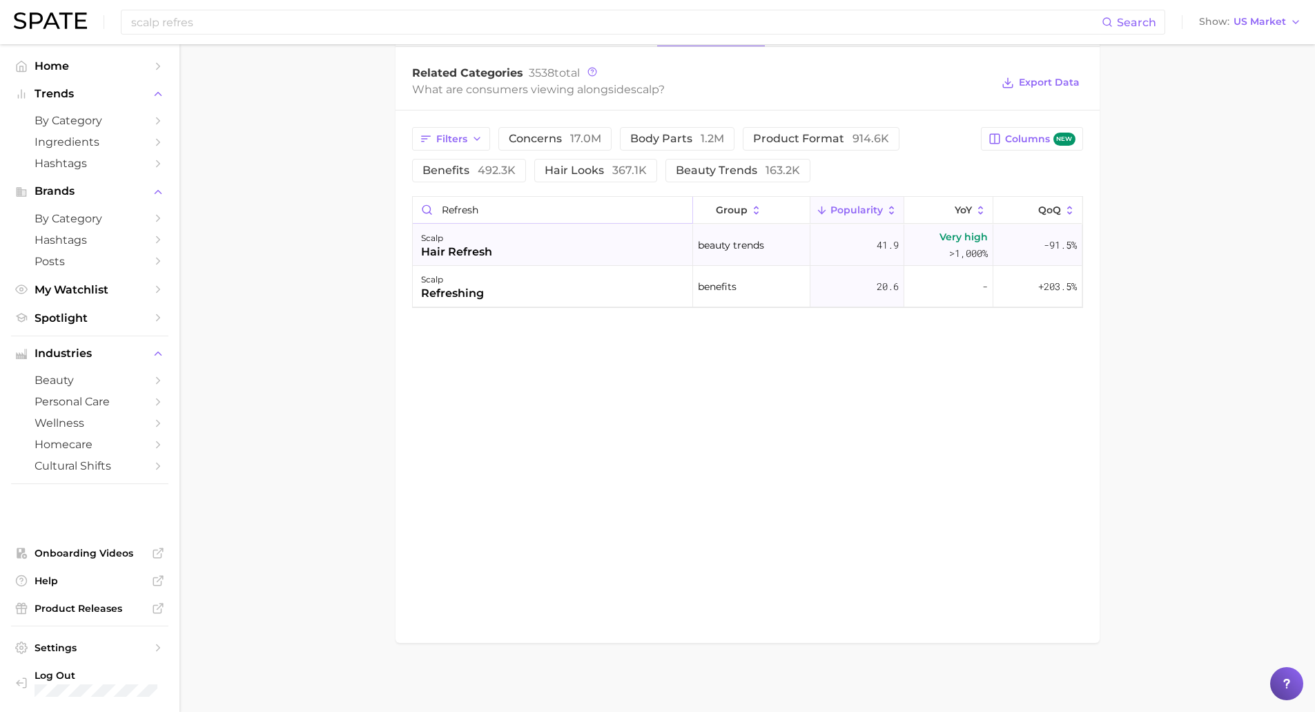
type input "refresh"
click at [921, 247] on div "Very high >1,000%" at bounding box center [949, 244] width 89 height 41
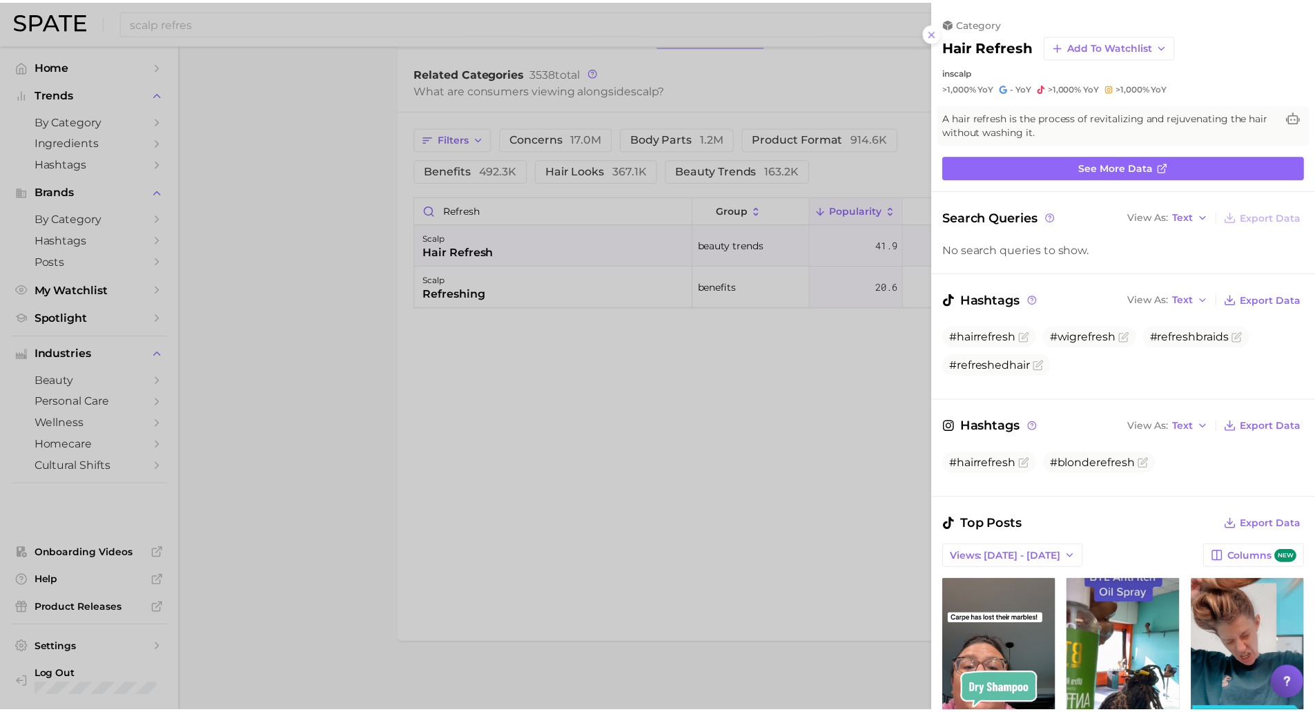
scroll to position [0, 0]
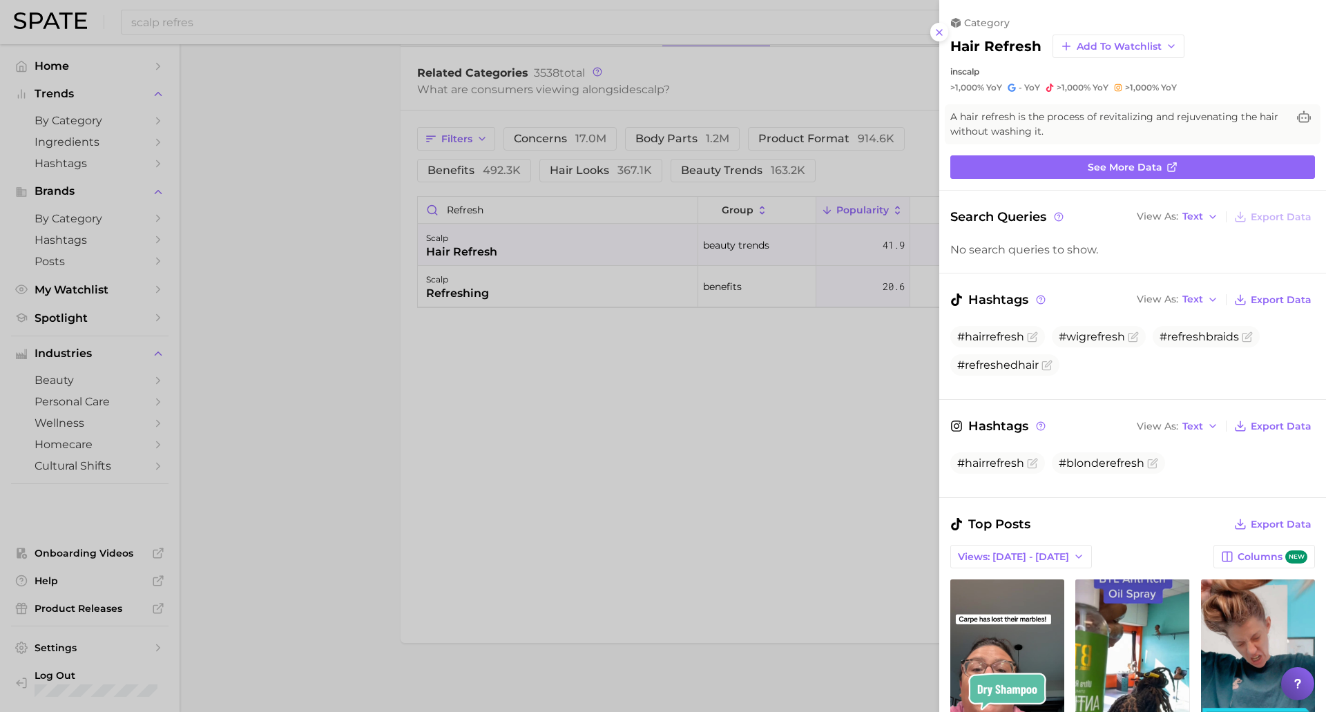
click at [838, 369] on div at bounding box center [663, 356] width 1326 height 712
